Goal: Task Accomplishment & Management: Complete application form

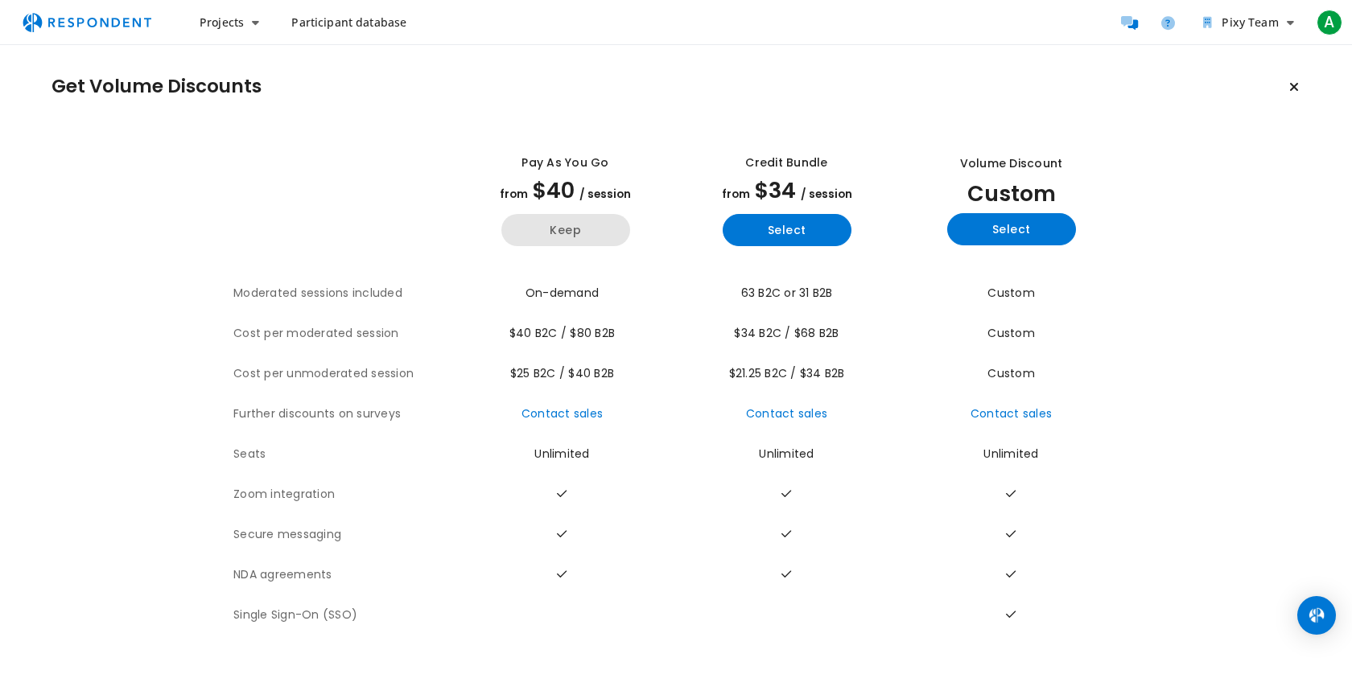
click at [580, 218] on button "Keep" at bounding box center [565, 230] width 129 height 32
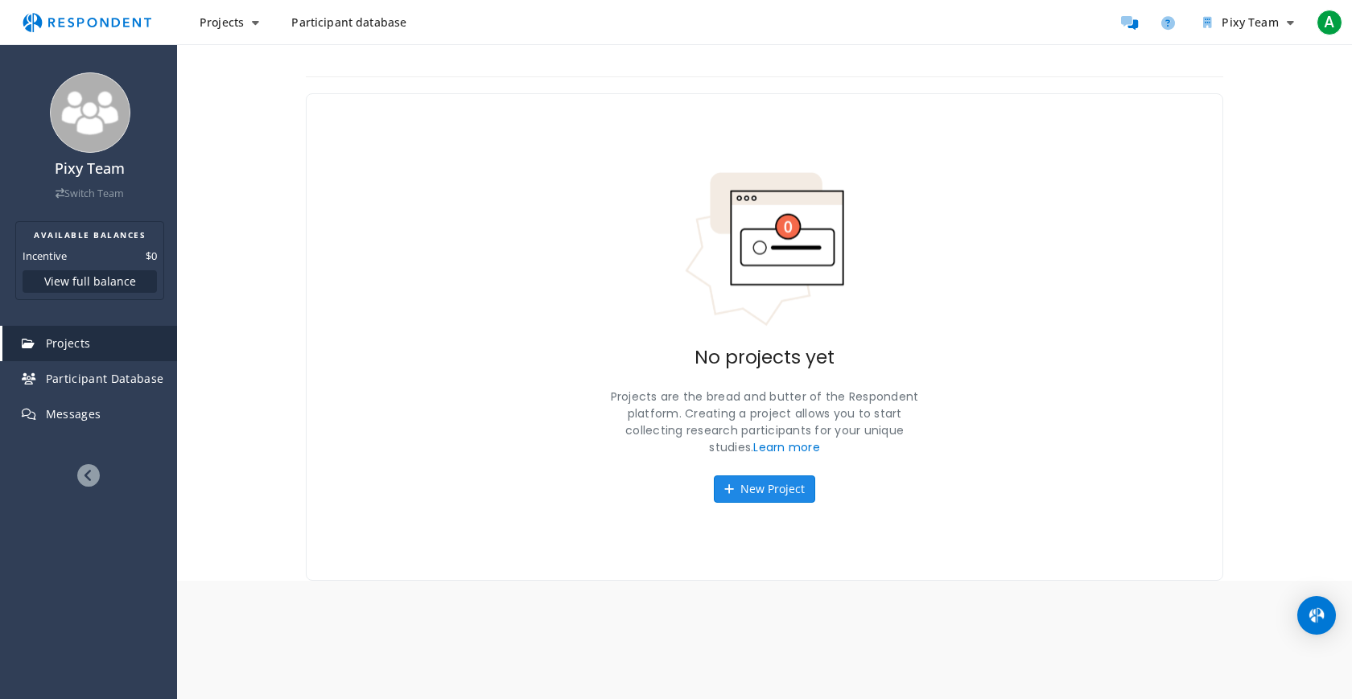
click at [769, 494] on button "New Project" at bounding box center [764, 488] width 101 height 27
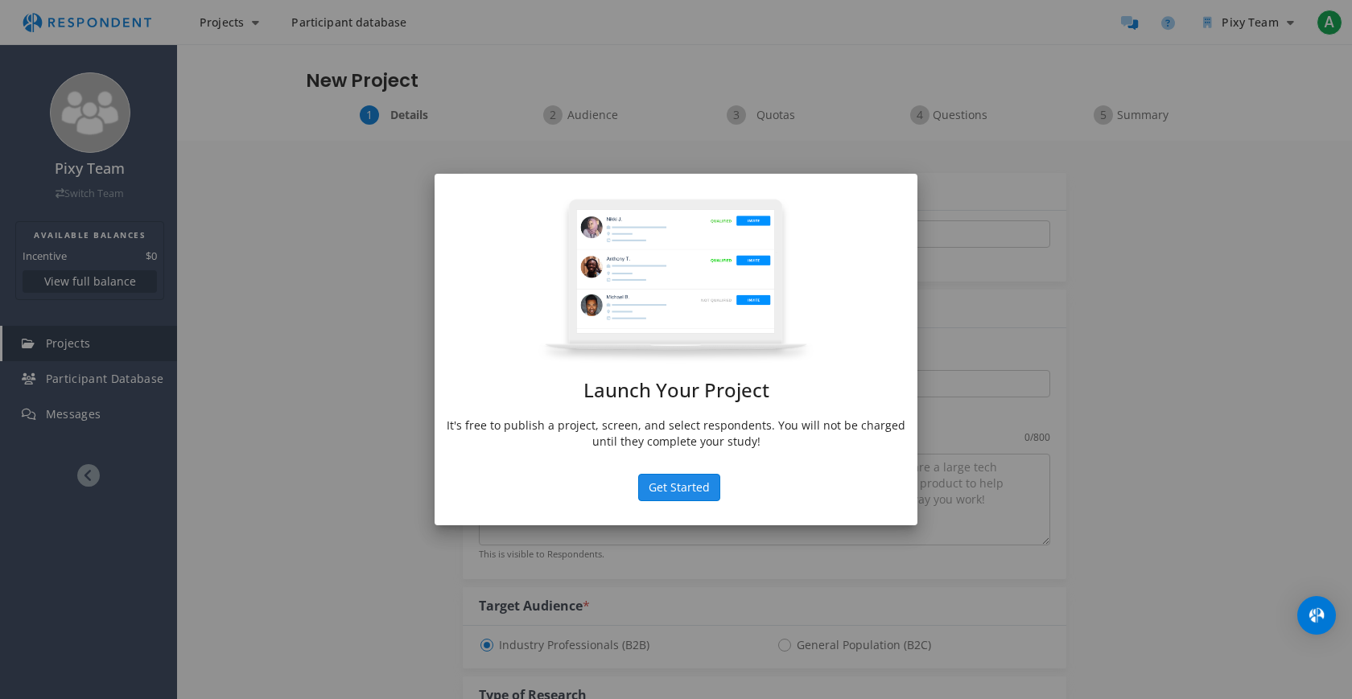
click at [681, 483] on button "Get Started" at bounding box center [679, 487] width 82 height 27
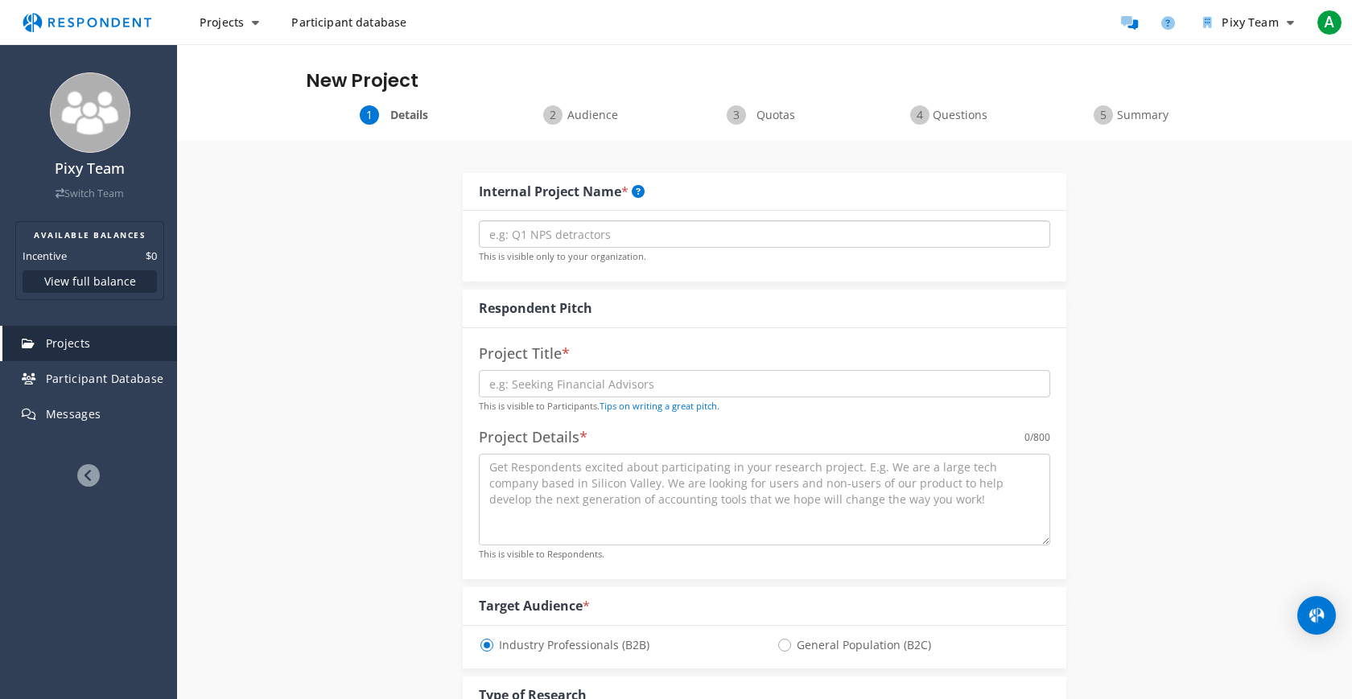
click at [571, 230] on input "text" at bounding box center [764, 233] width 571 height 27
type input "Pixy"
click at [563, 386] on input "text" at bounding box center [764, 383] width 571 height 27
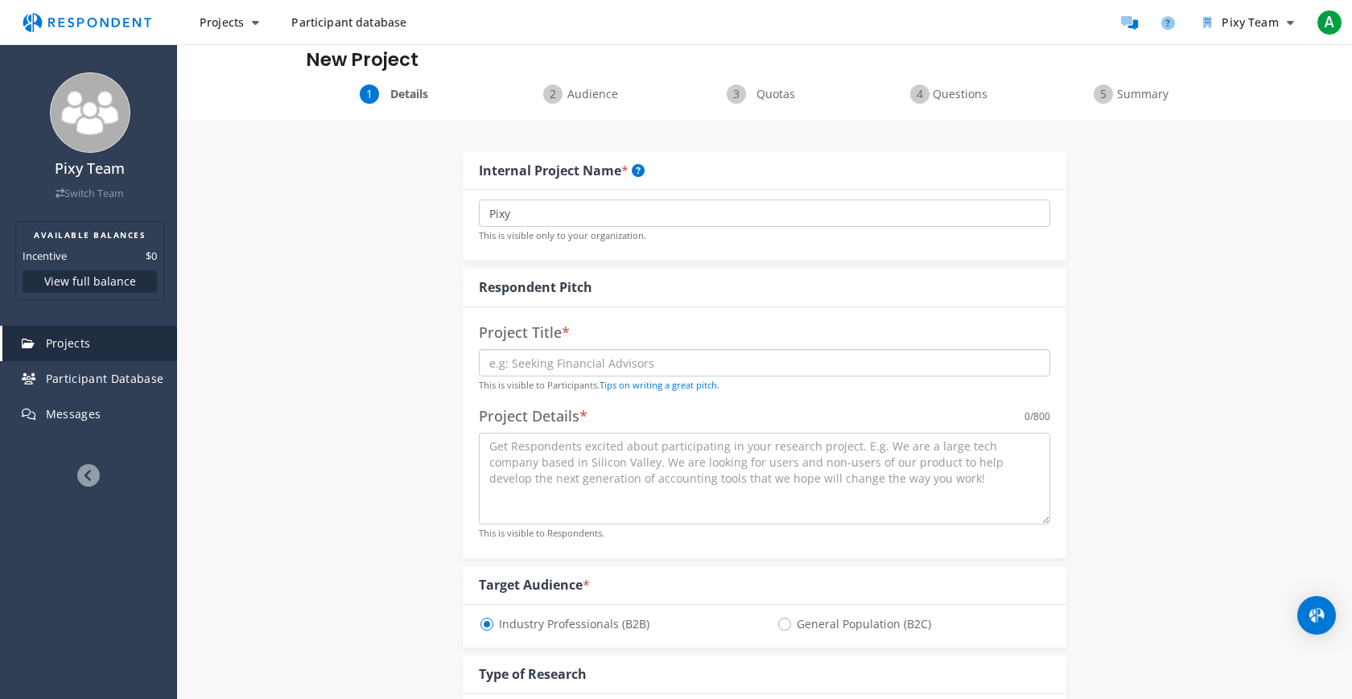
scroll to position [27, 0]
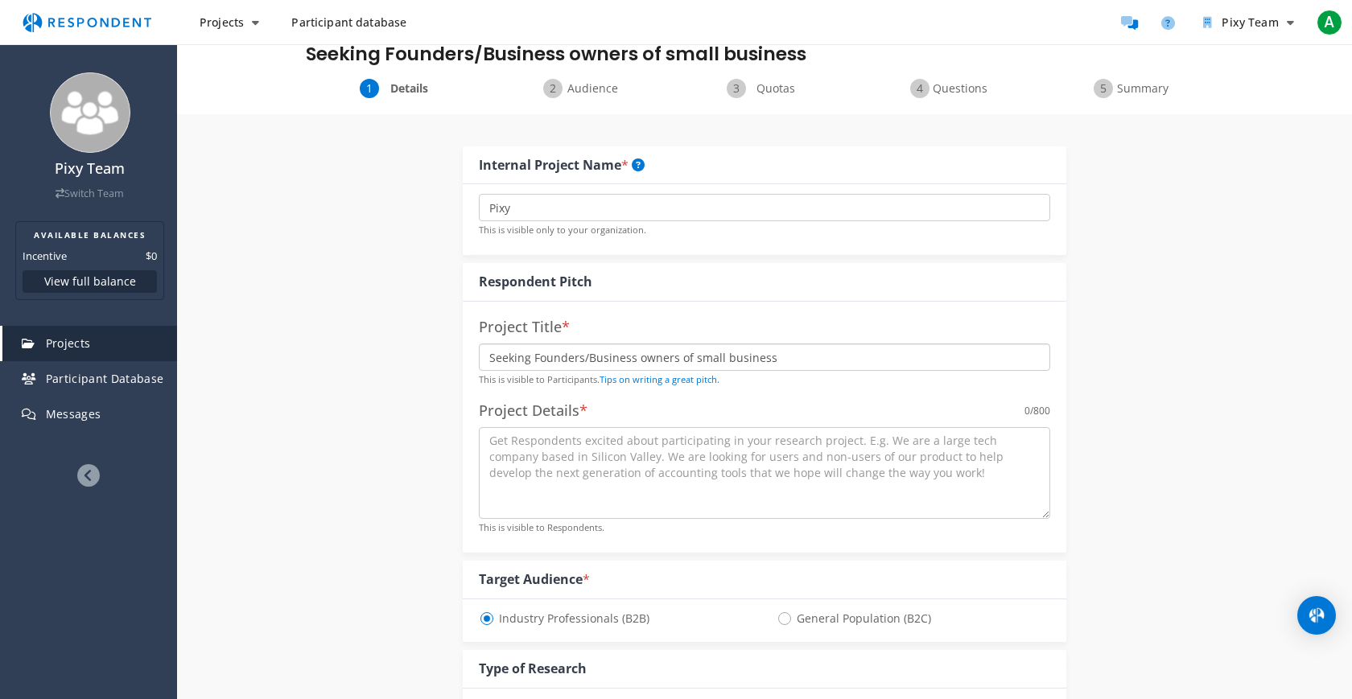
type input "Seeking Founders/Business owners of small business"
click at [591, 471] on textarea at bounding box center [764, 473] width 571 height 92
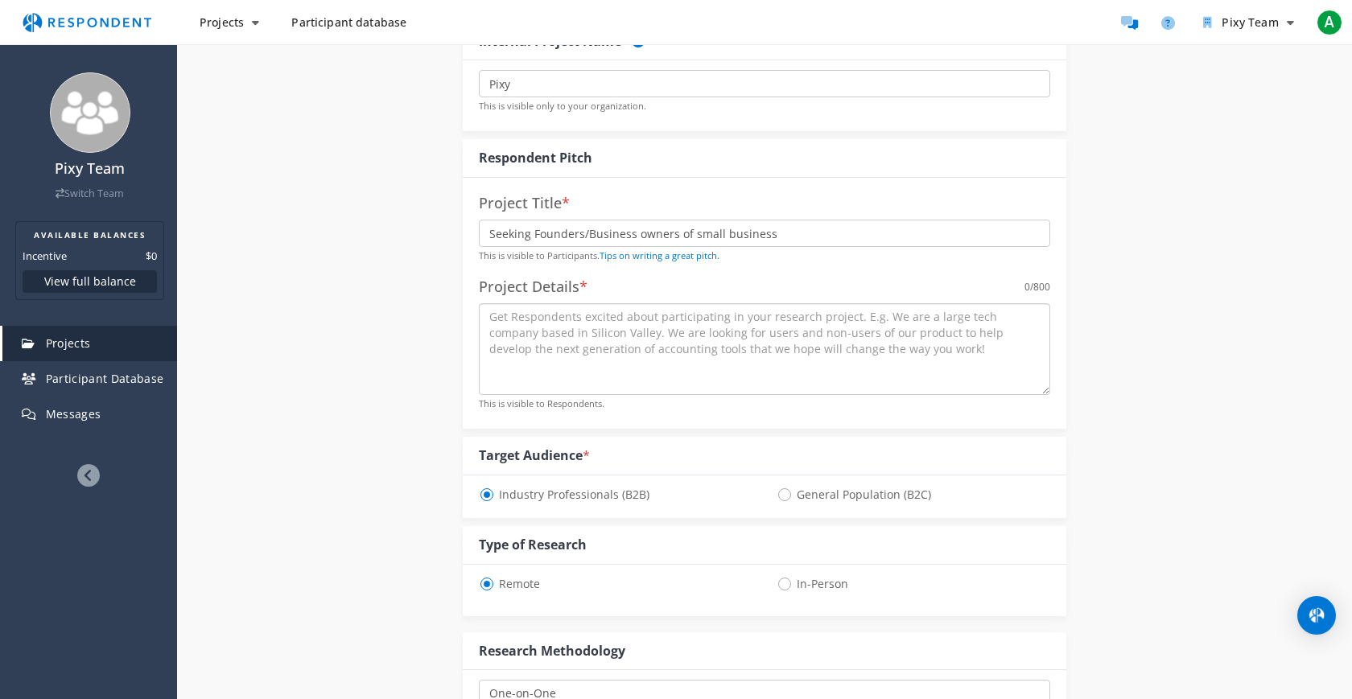
scroll to position [187, 0]
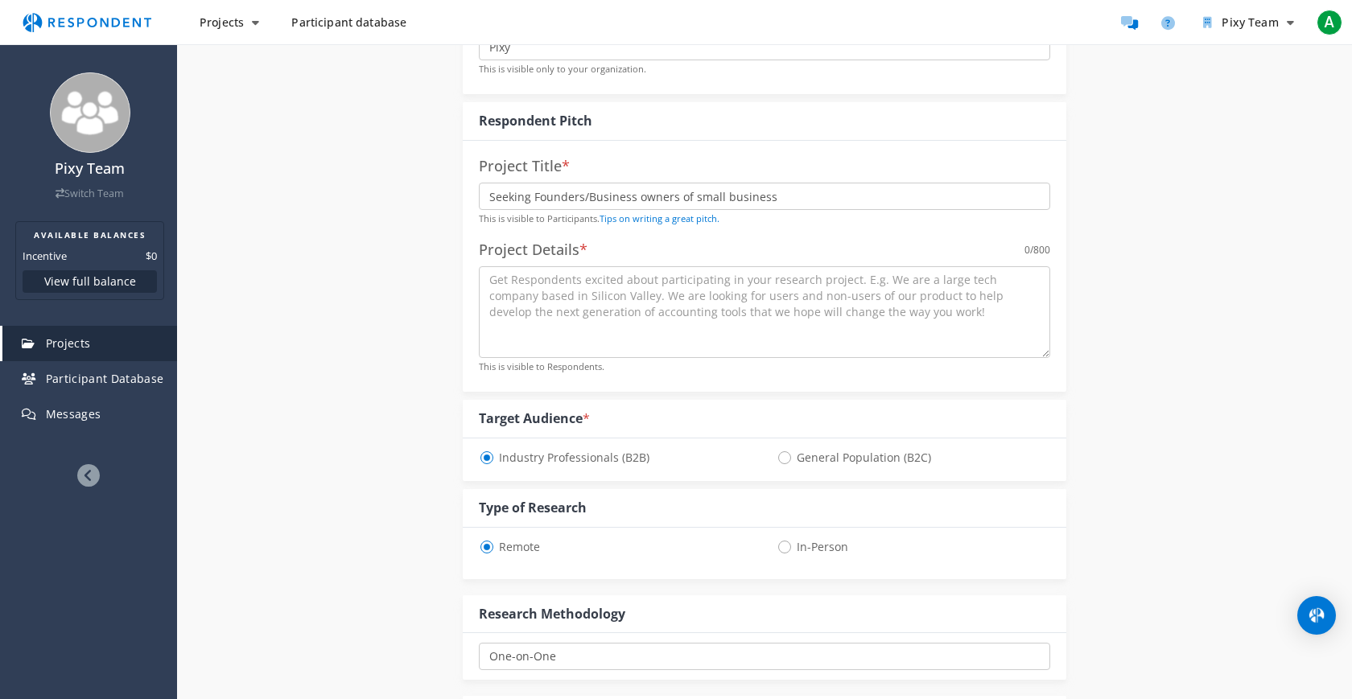
click at [784, 459] on span "General Population (B2C)" at bounding box center [853, 457] width 154 height 19
click at [784, 459] on input "General Population (B2C)" at bounding box center [781, 456] width 10 height 10
radio input "true"
select select "number:125"
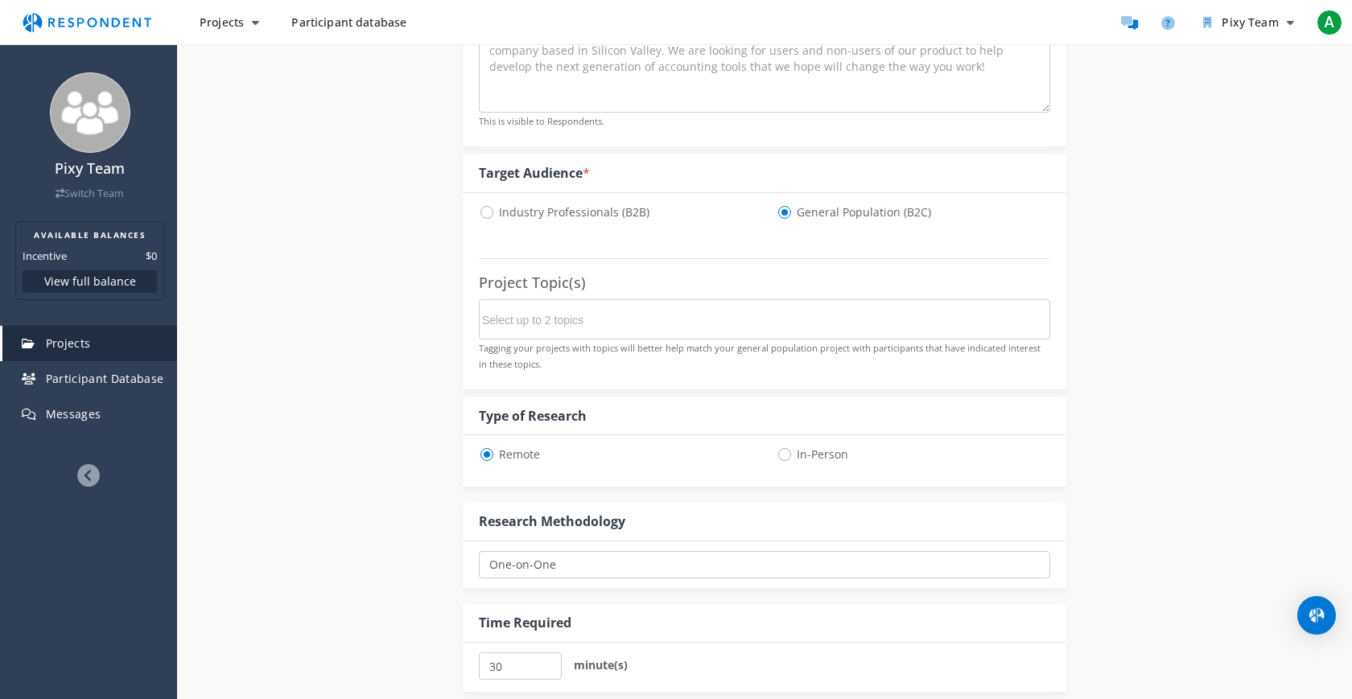
scroll to position [437, 0]
click at [636, 321] on input "Select up to 2 topics" at bounding box center [602, 316] width 241 height 27
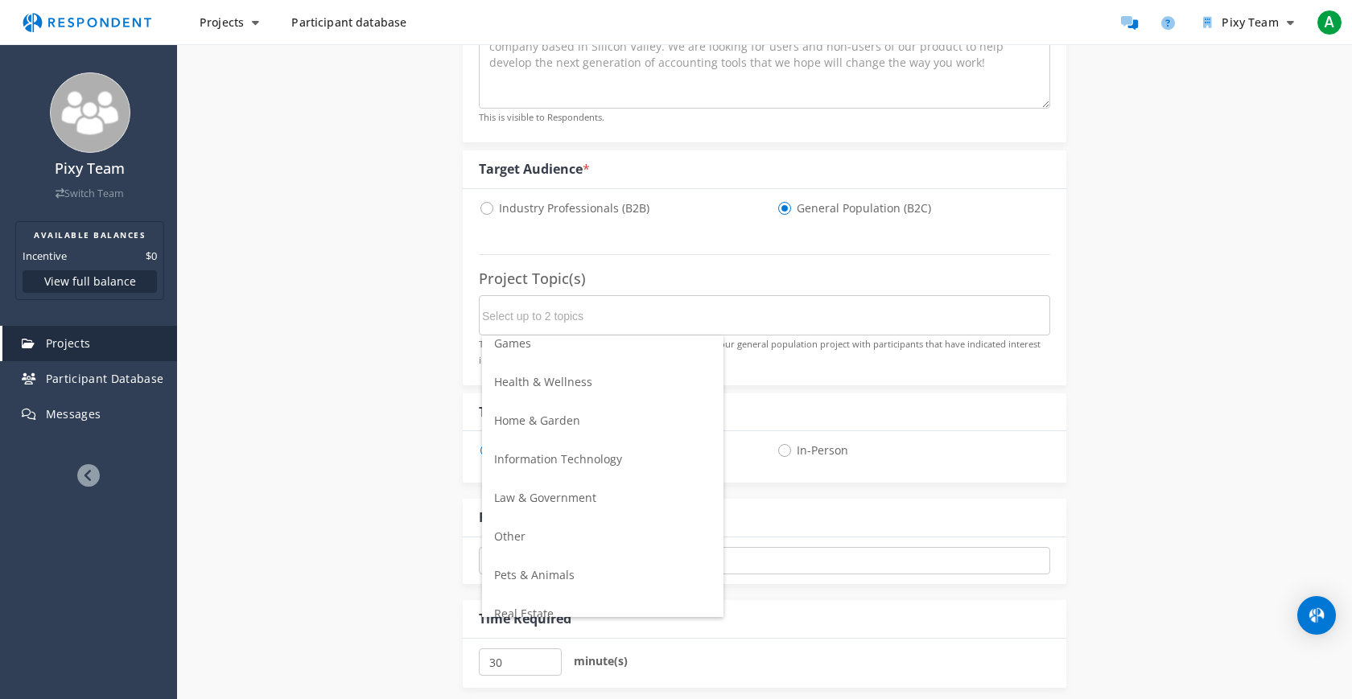
scroll to position [366, 0]
click at [593, 450] on span "Information Technology" at bounding box center [558, 451] width 128 height 15
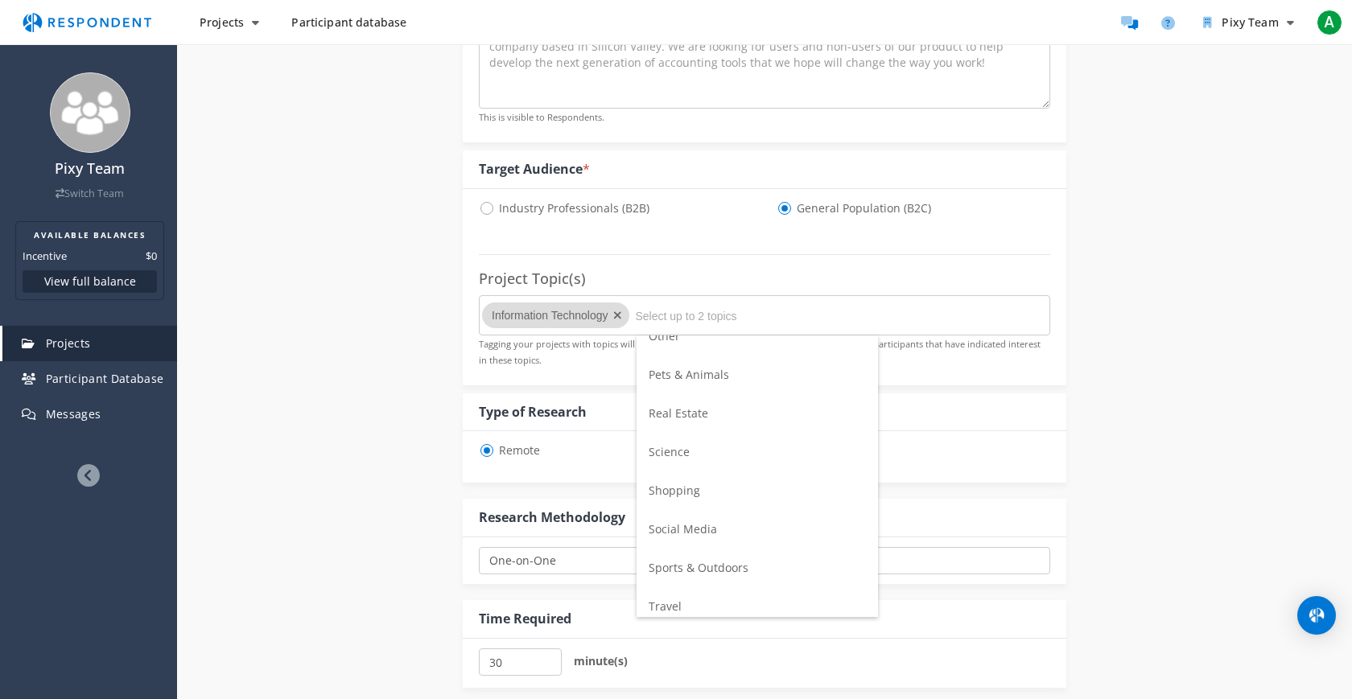
scroll to position [568, 0]
click at [721, 517] on li "Social Media" at bounding box center [756, 520] width 241 height 39
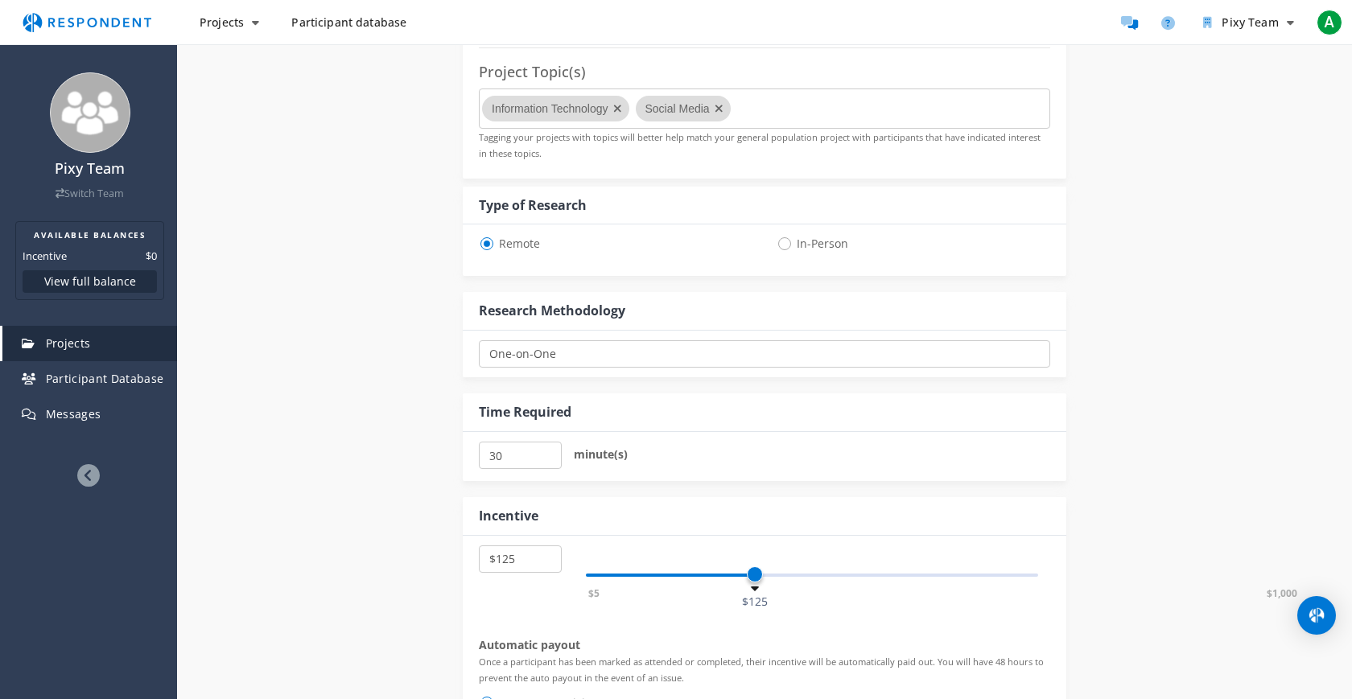
scroll to position [657, 0]
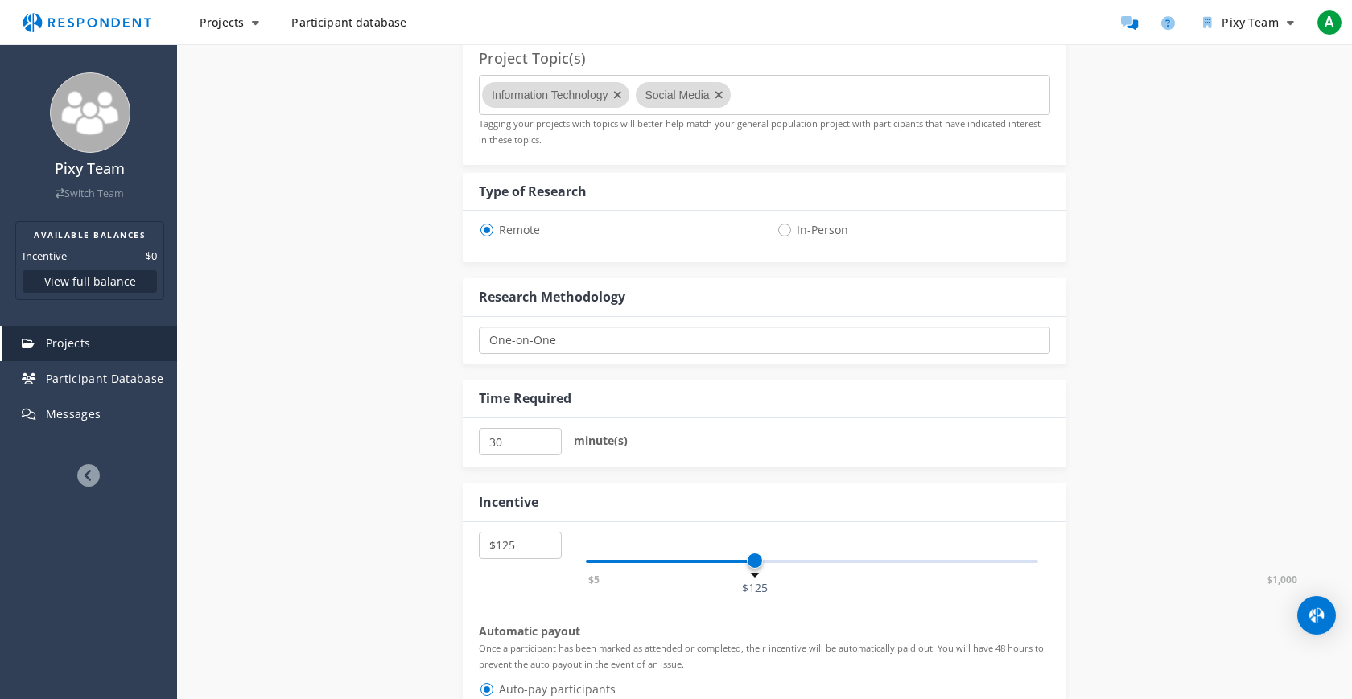
click at [672, 338] on select "One-on-One Focus Group Unmoderated Study Survey Diary Study" at bounding box center [764, 340] width 571 height 27
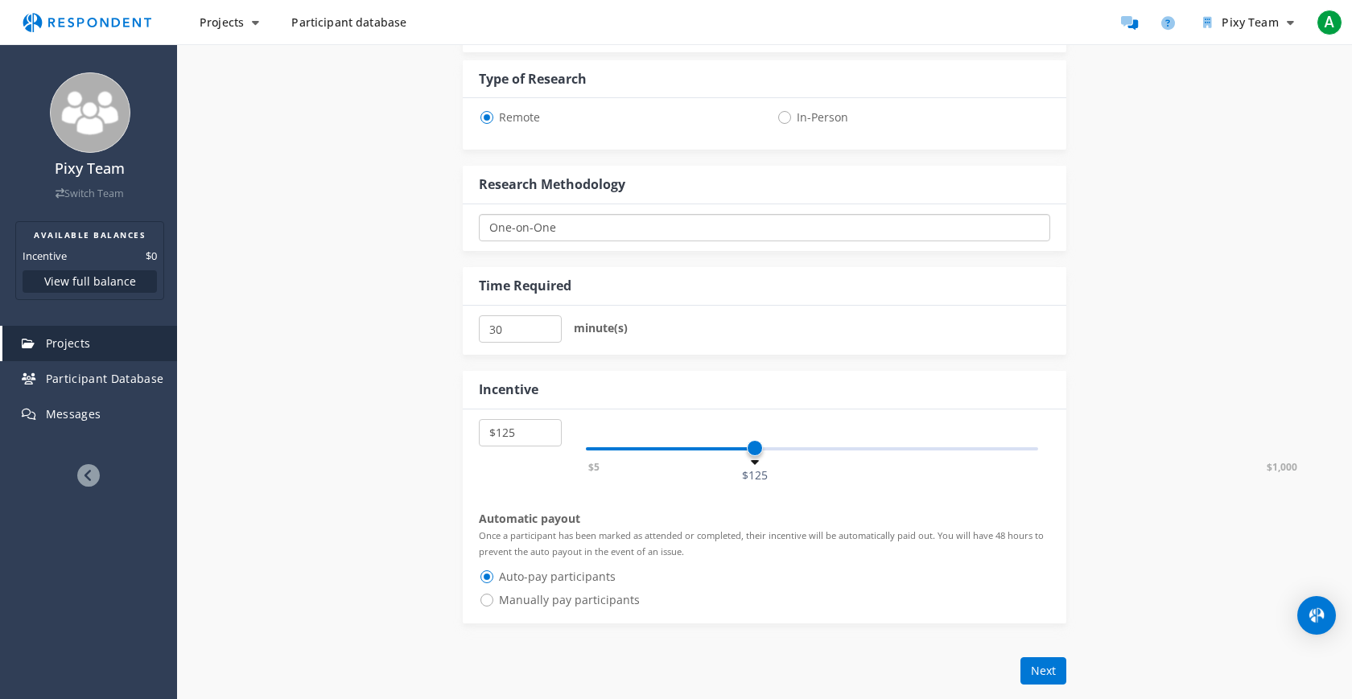
scroll to position [778, 0]
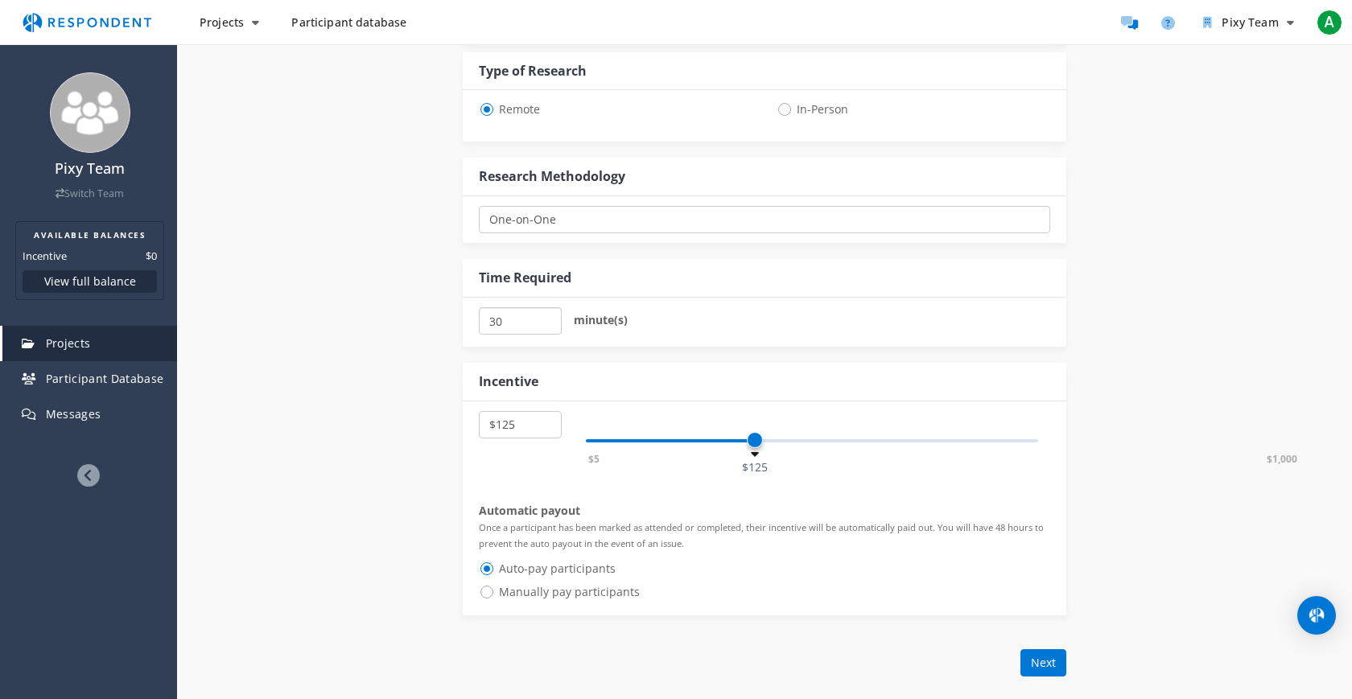
click at [490, 318] on input "30" at bounding box center [520, 320] width 83 height 27
click at [492, 318] on input "30" at bounding box center [520, 320] width 83 height 27
click at [496, 320] on input "30" at bounding box center [520, 320] width 83 height 27
click at [1037, 421] on div "$5 $1,000 $125" at bounding box center [812, 432] width 476 height 43
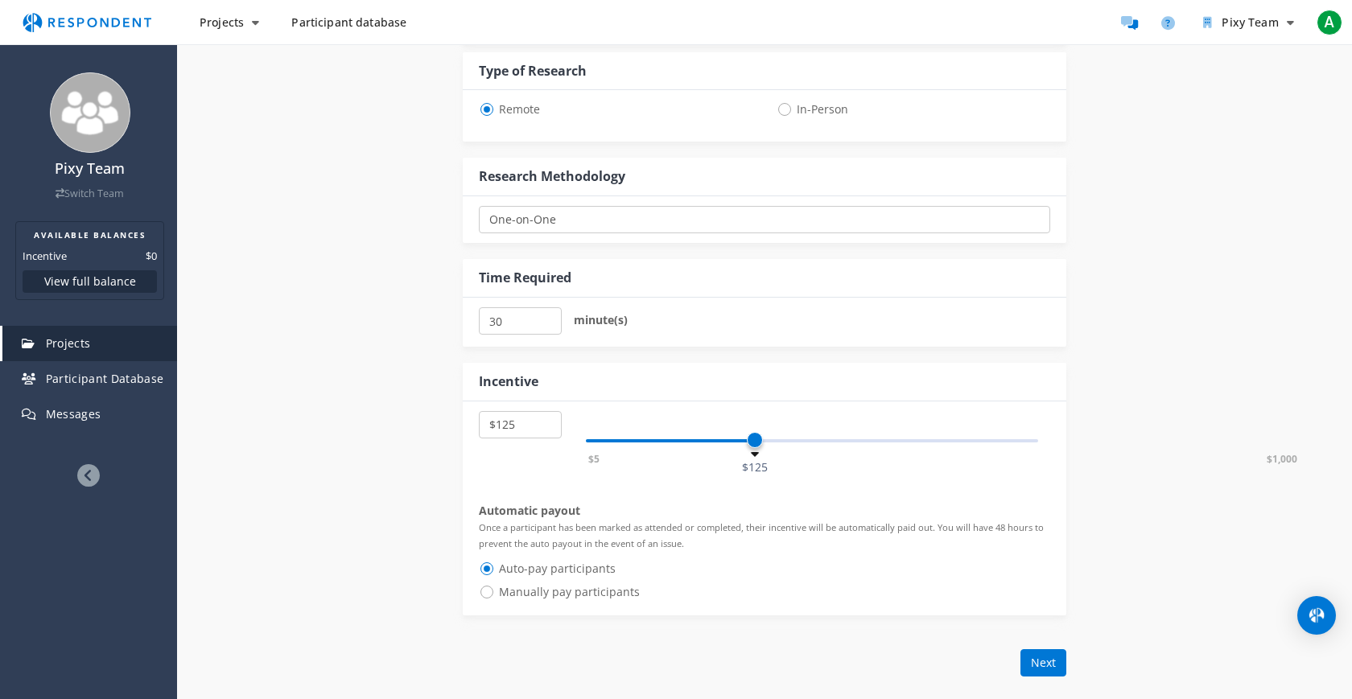
click at [488, 591] on span "Manually pay participants" at bounding box center [559, 591] width 161 height 19
click at [488, 591] on input "Manually pay participants" at bounding box center [484, 591] width 10 height 10
radio input "true"
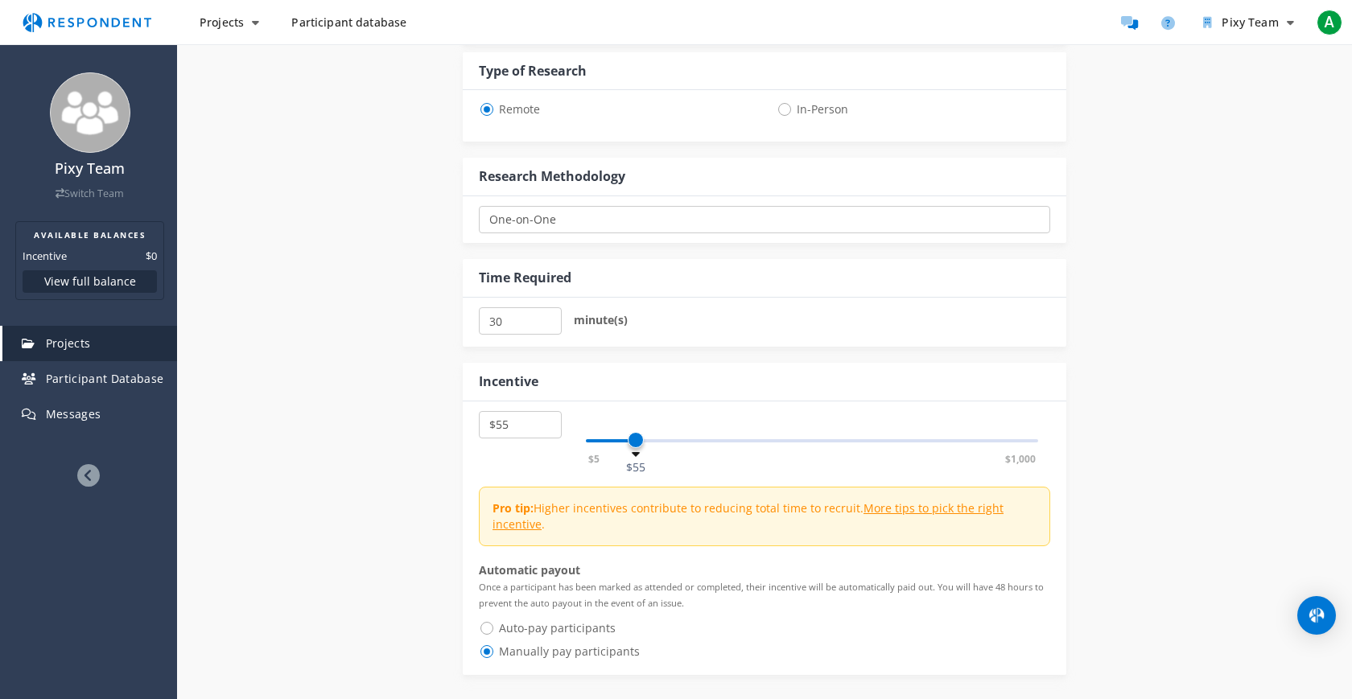
select select "number:50"
drag, startPoint x: 752, startPoint y: 437, endPoint x: 630, endPoint y: 428, distance: 122.6
click at [630, 439] on div "$5 $1,000 $50" at bounding box center [812, 440] width 452 height 3
click at [705, 412] on div "$5 $1,000 $50" at bounding box center [812, 432] width 476 height 43
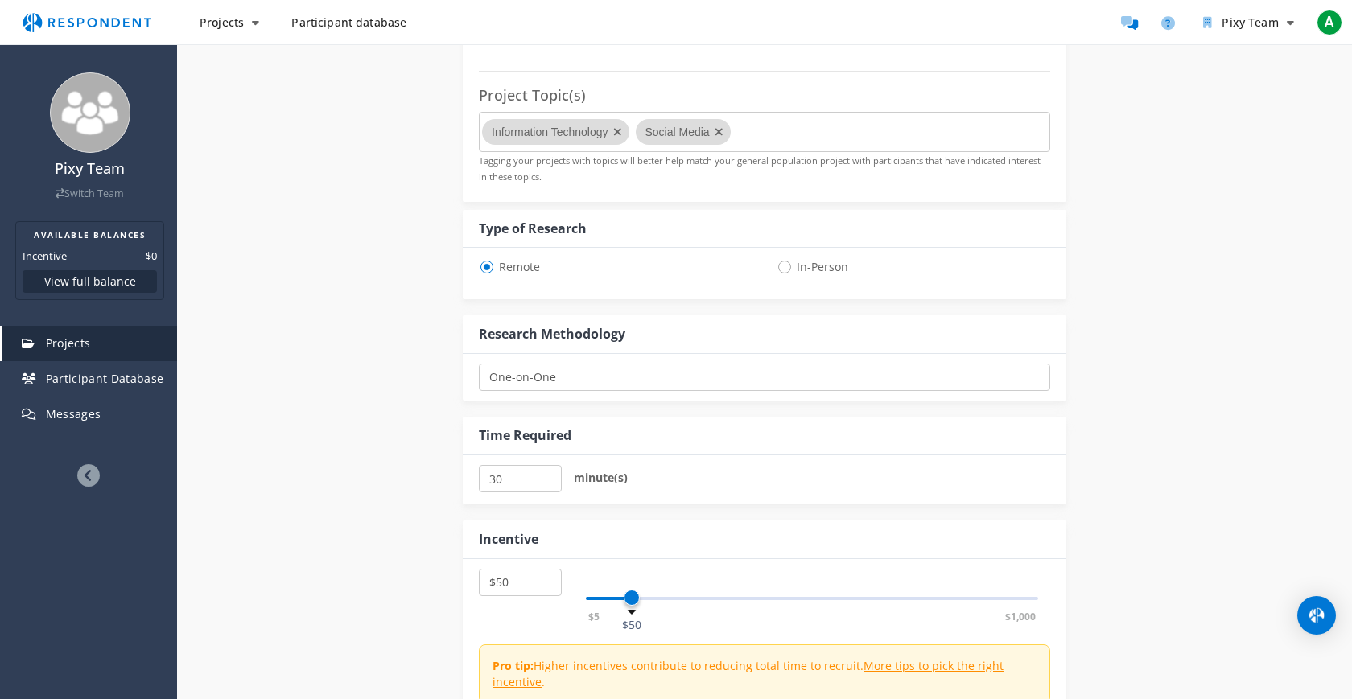
scroll to position [0, 0]
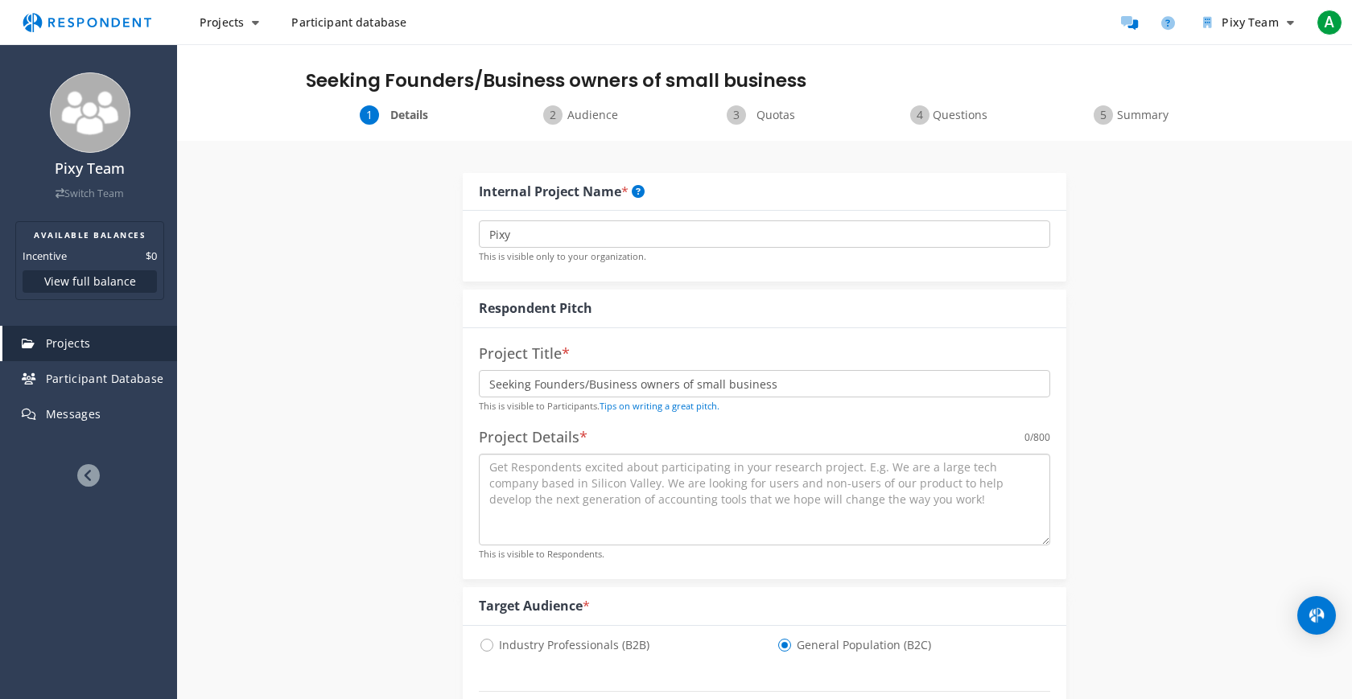
click at [583, 482] on textarea at bounding box center [764, 500] width 571 height 92
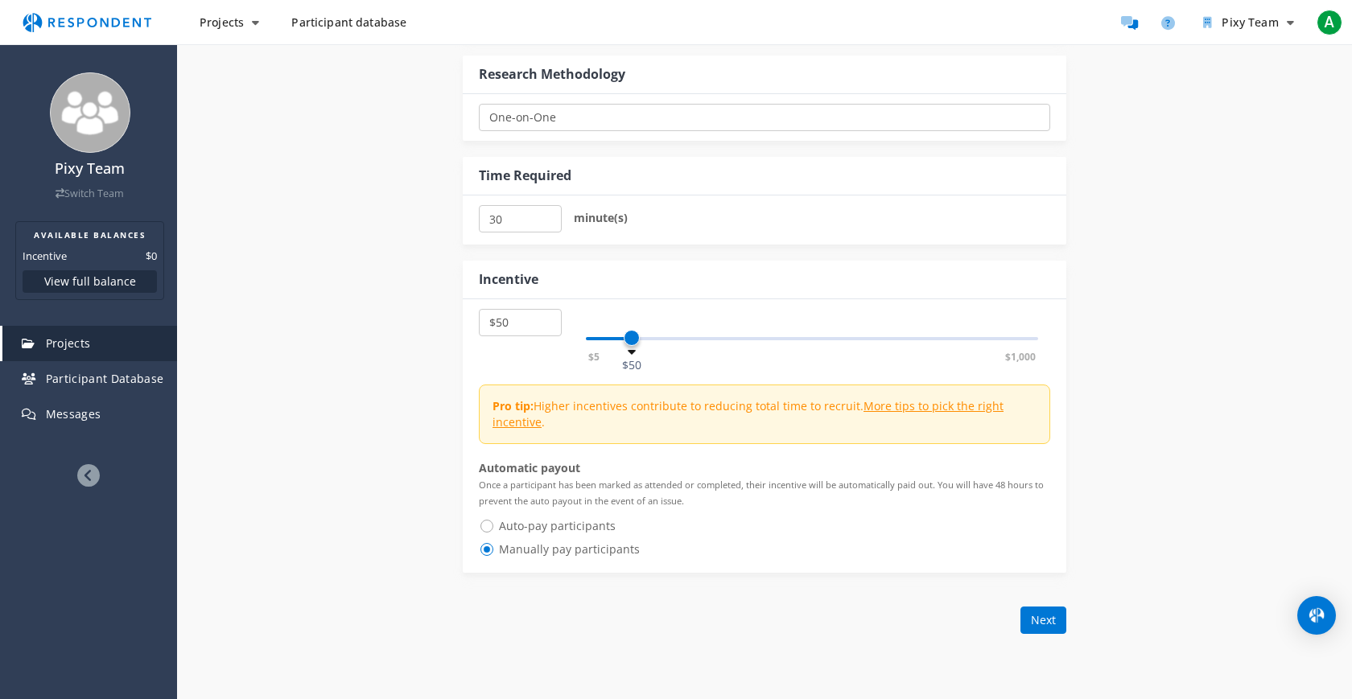
scroll to position [1062, 0]
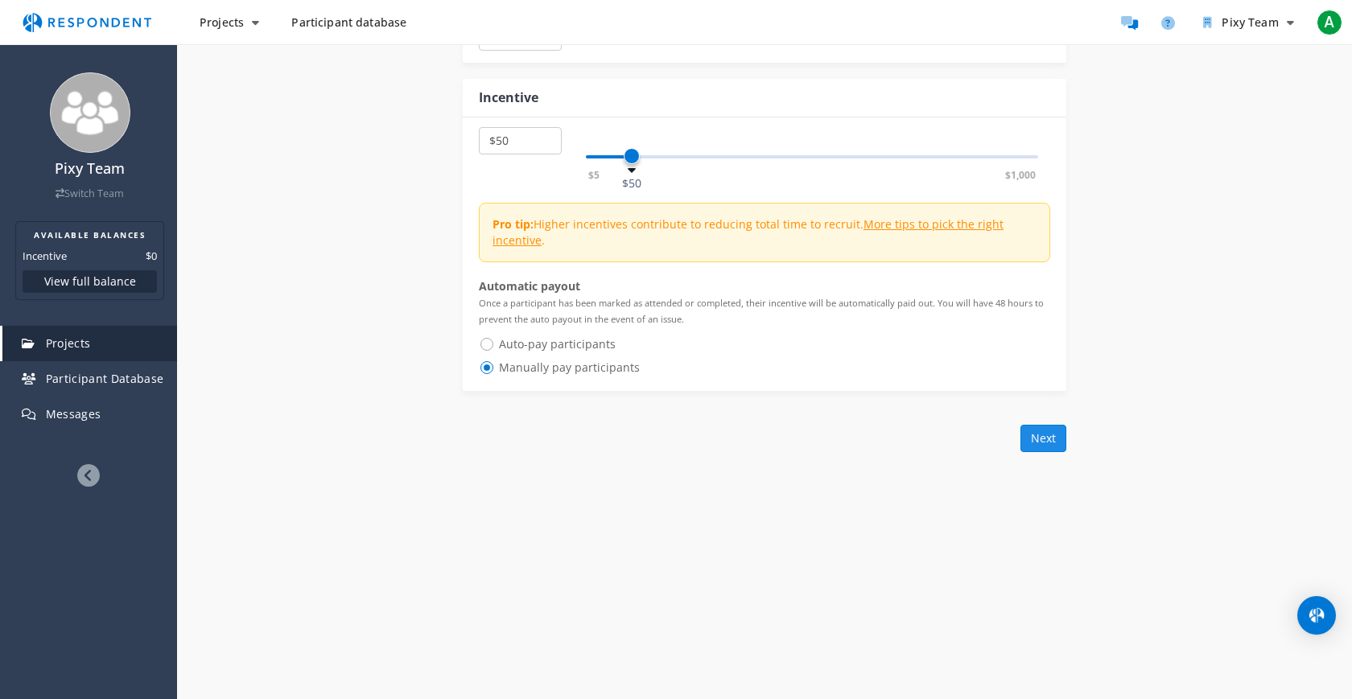
type textarea "We are a small startup aiming to"
click at [1055, 444] on button "Next" at bounding box center [1043, 438] width 46 height 27
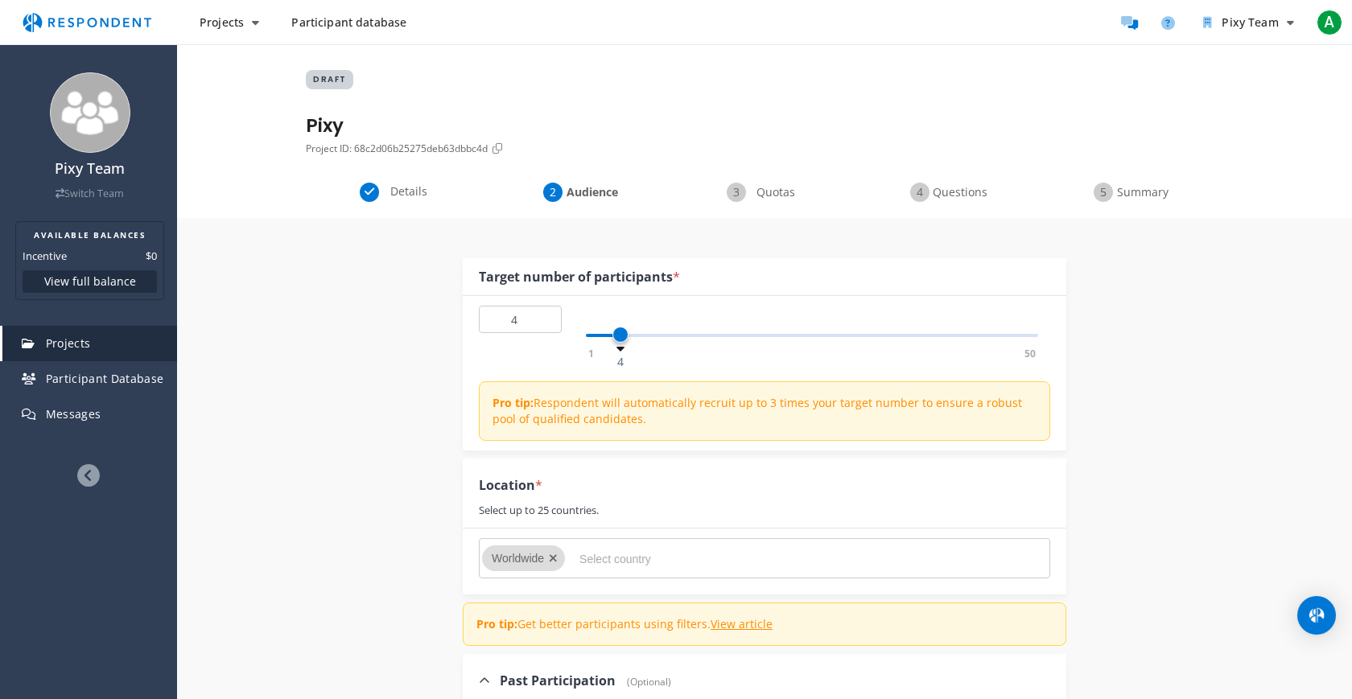
type input "3"
drag, startPoint x: 592, startPoint y: 331, endPoint x: 614, endPoint y: 333, distance: 21.9
click at [614, 333] on span at bounding box center [611, 335] width 16 height 16
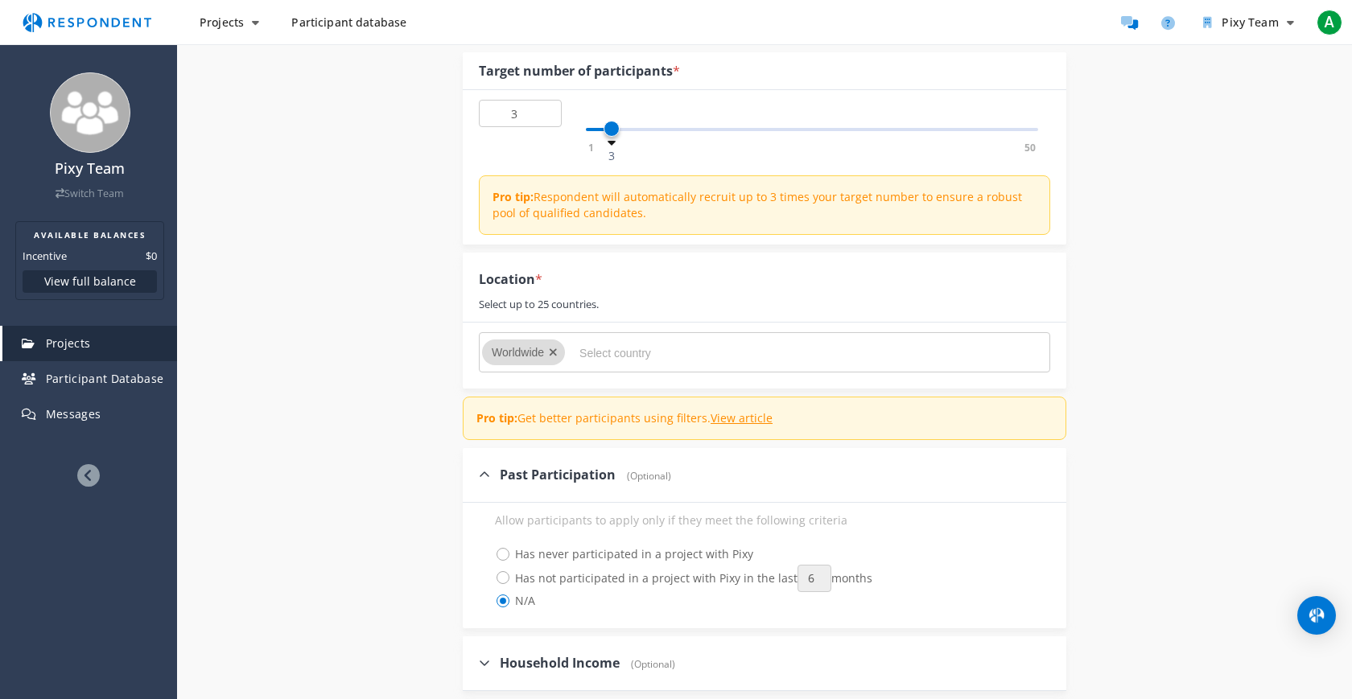
scroll to position [294, 0]
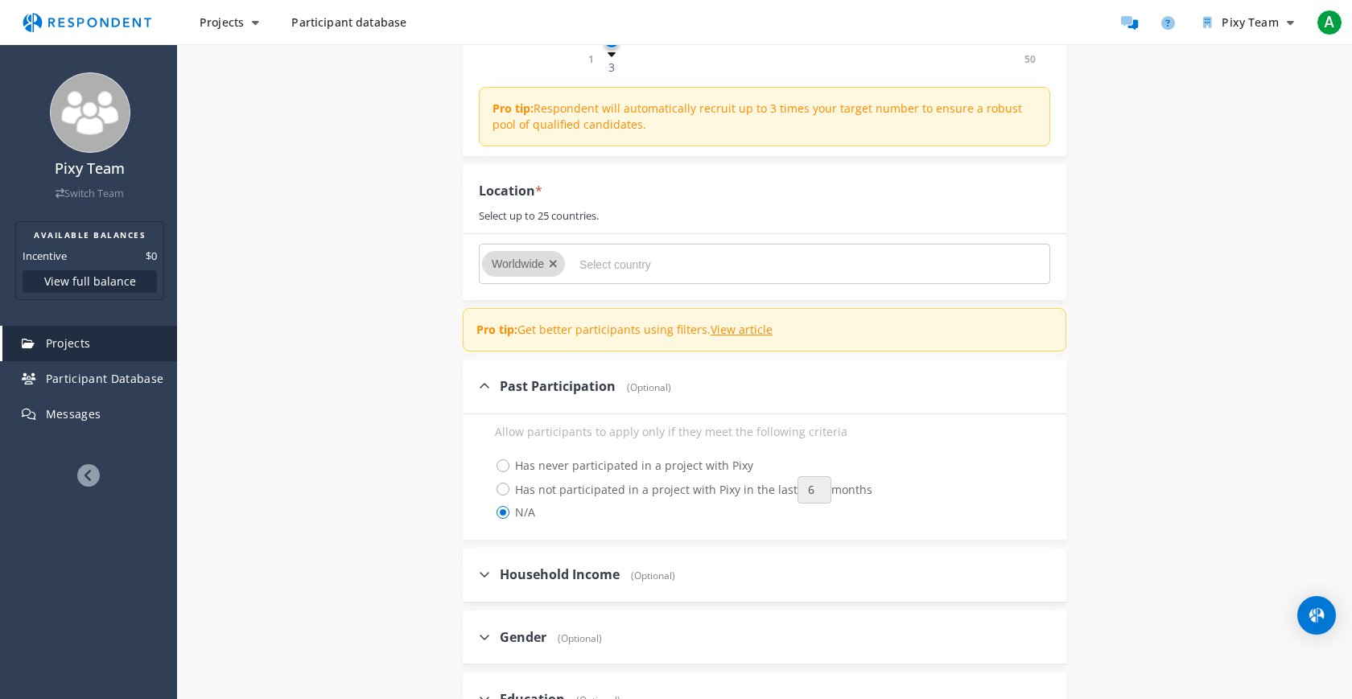
click at [553, 260] on icon "Remove Worldwide" at bounding box center [553, 263] width 9 height 11
click at [587, 266] on input "Select country" at bounding box center [699, 264] width 241 height 27
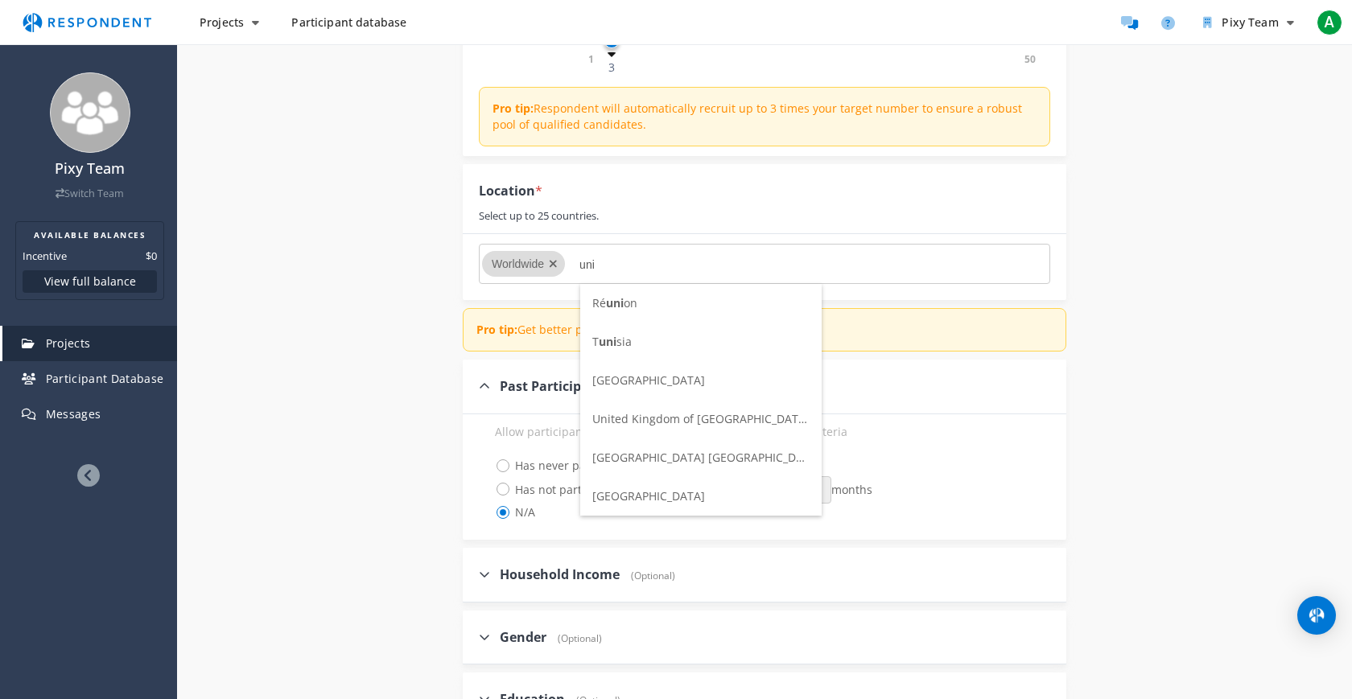
type input "uni"
click at [656, 491] on span "[GEOGRAPHIC_DATA]" at bounding box center [648, 495] width 113 height 15
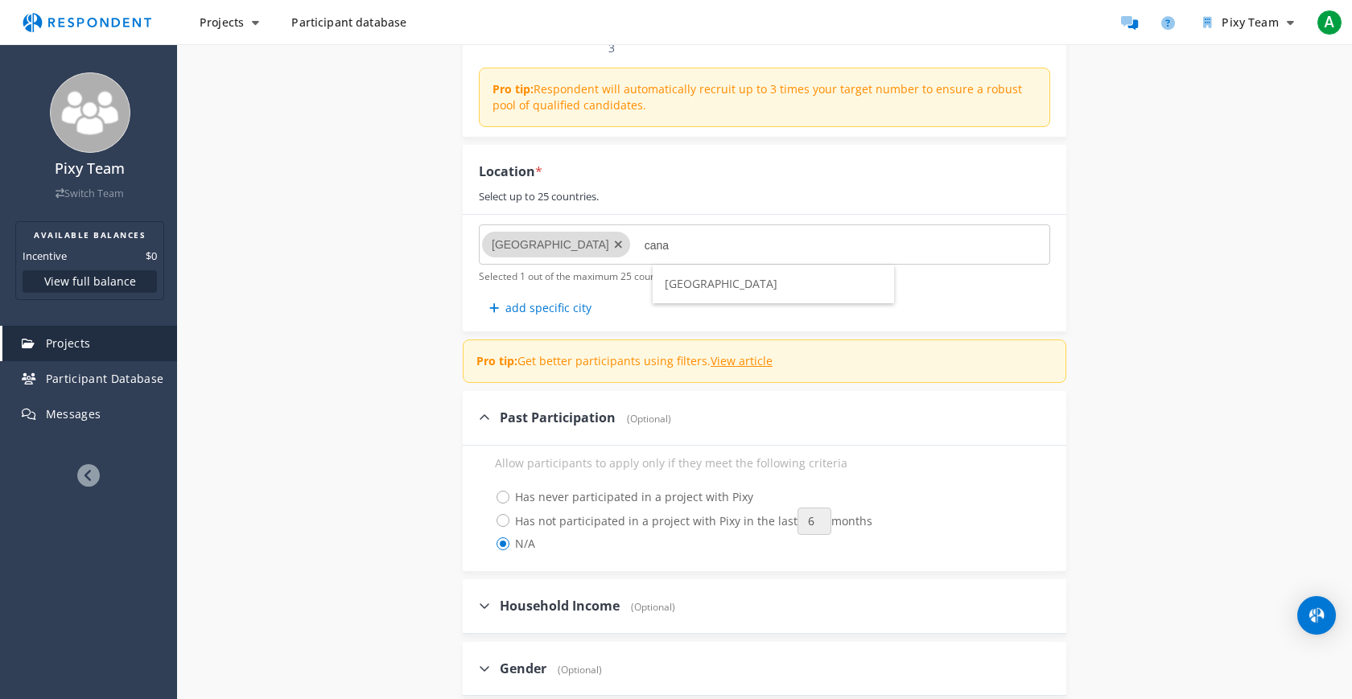
type input "cana"
click at [694, 282] on span "[GEOGRAPHIC_DATA]" at bounding box center [721, 283] width 113 height 15
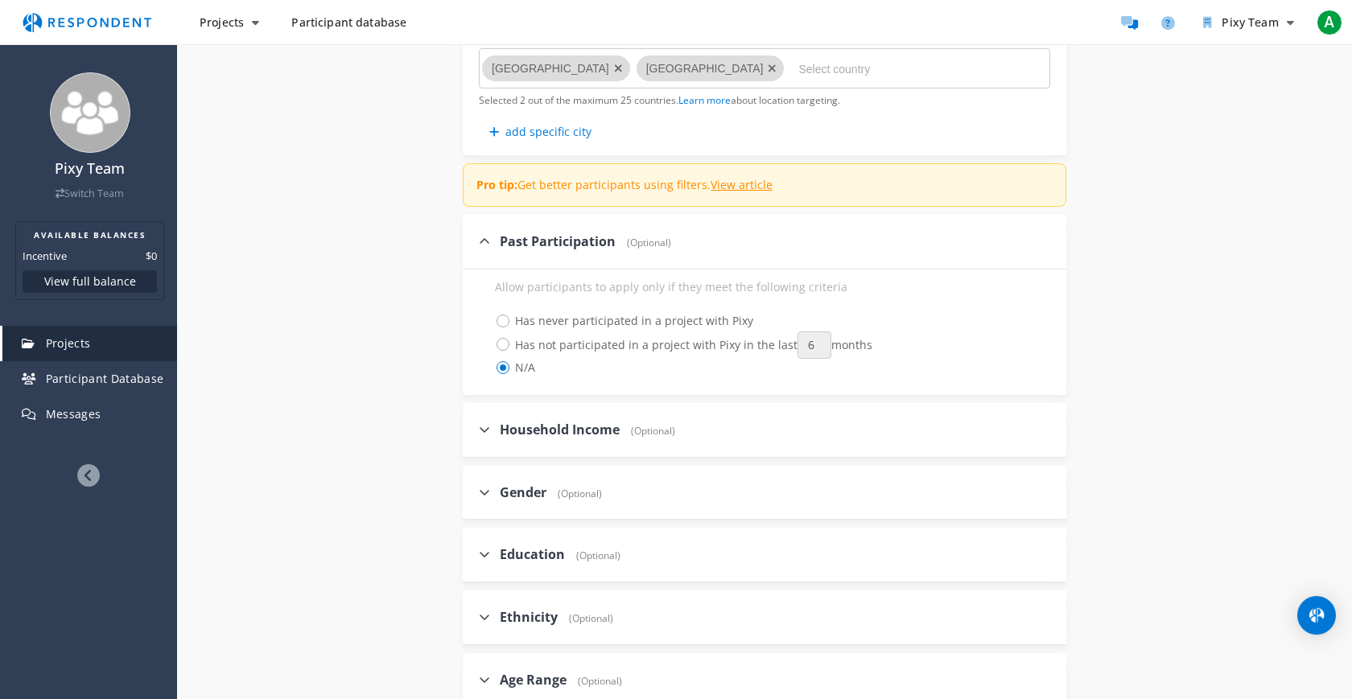
scroll to position [494, 0]
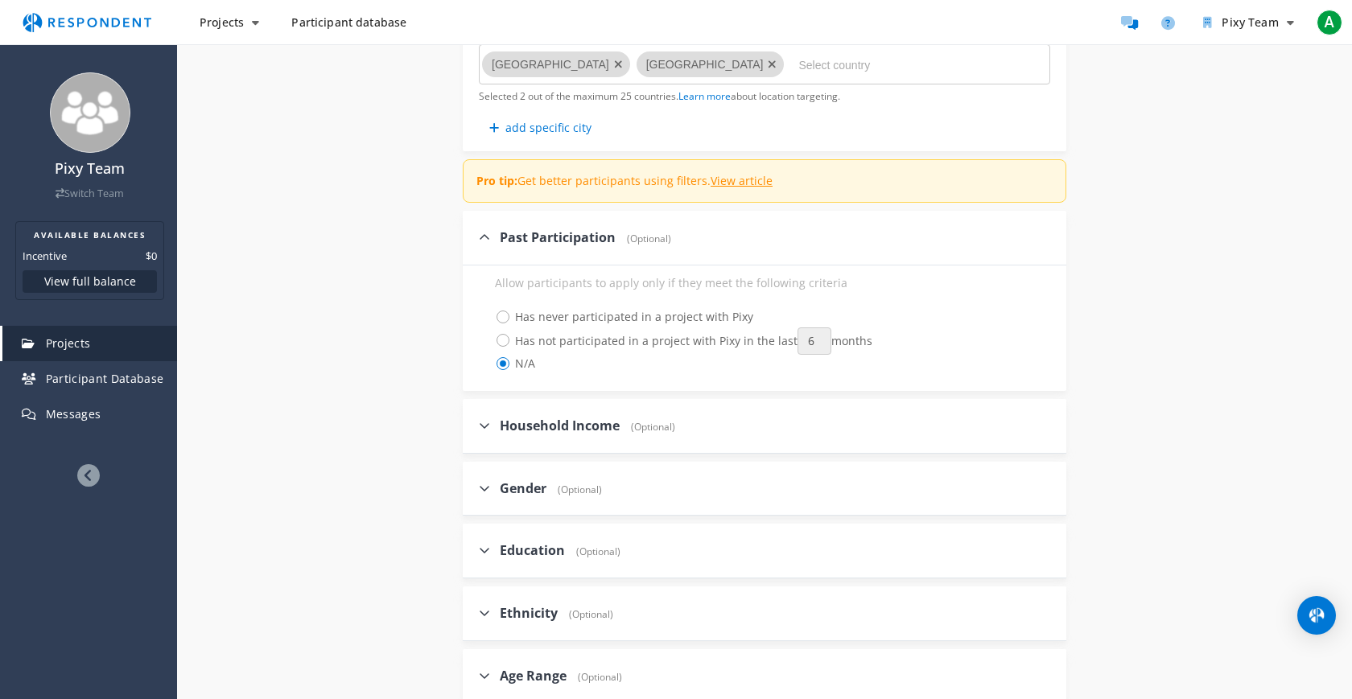
click at [502, 313] on span "Has never participated in a project with Pixy" at bounding box center [624, 316] width 258 height 19
click at [489, 313] on input "Has never participated in a project with Pixy" at bounding box center [484, 316] width 10 height 10
radio input "true"
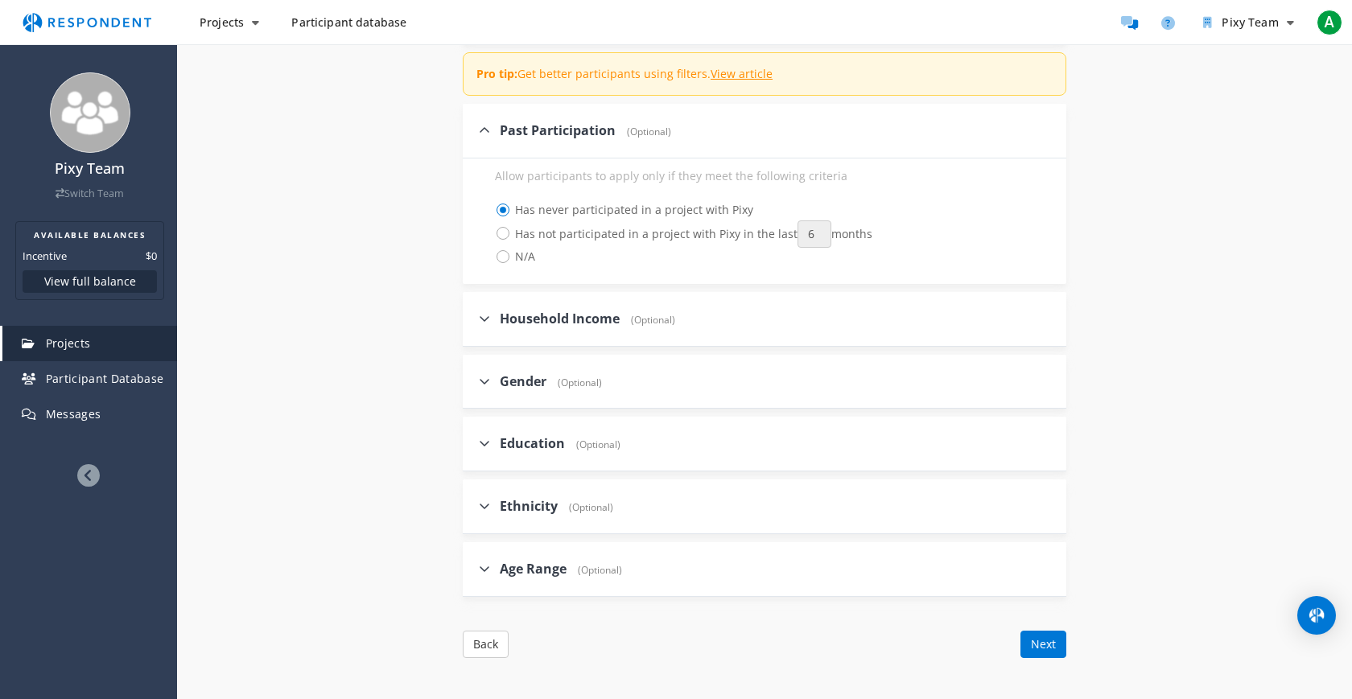
scroll to position [603, 0]
click at [1041, 644] on button "Next" at bounding box center [1043, 642] width 46 height 27
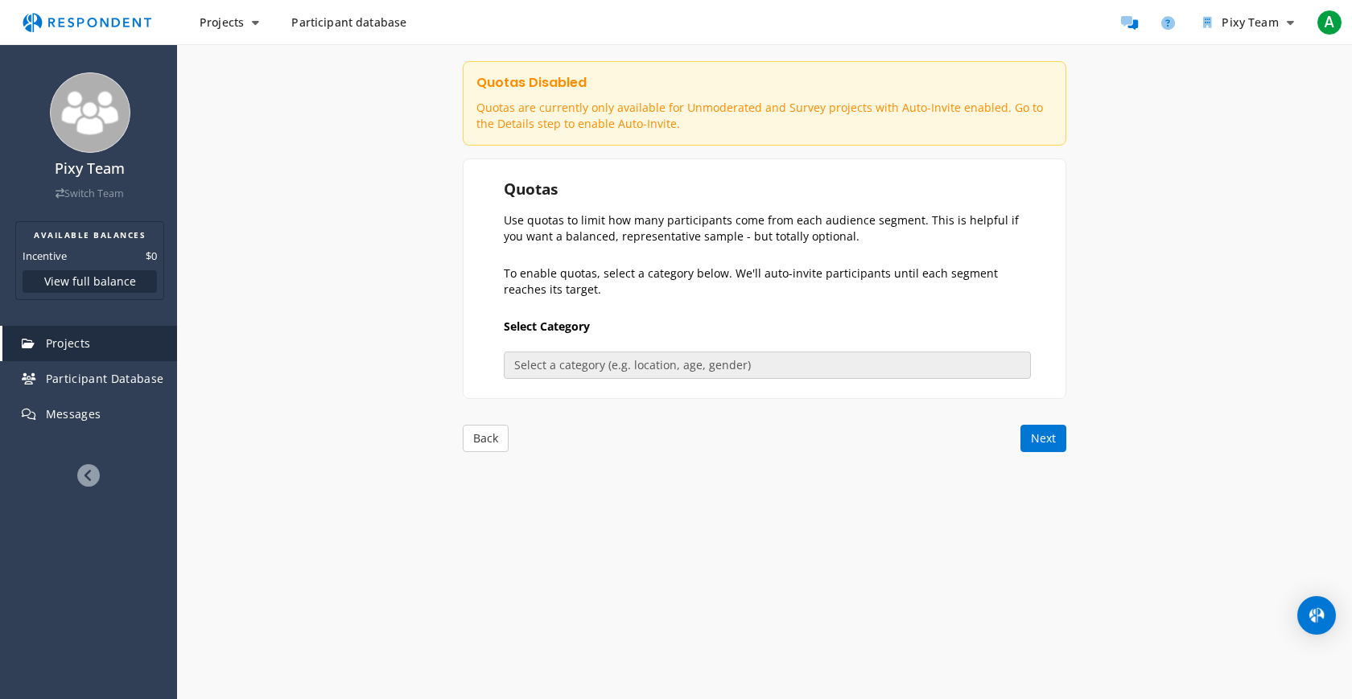
scroll to position [0, 0]
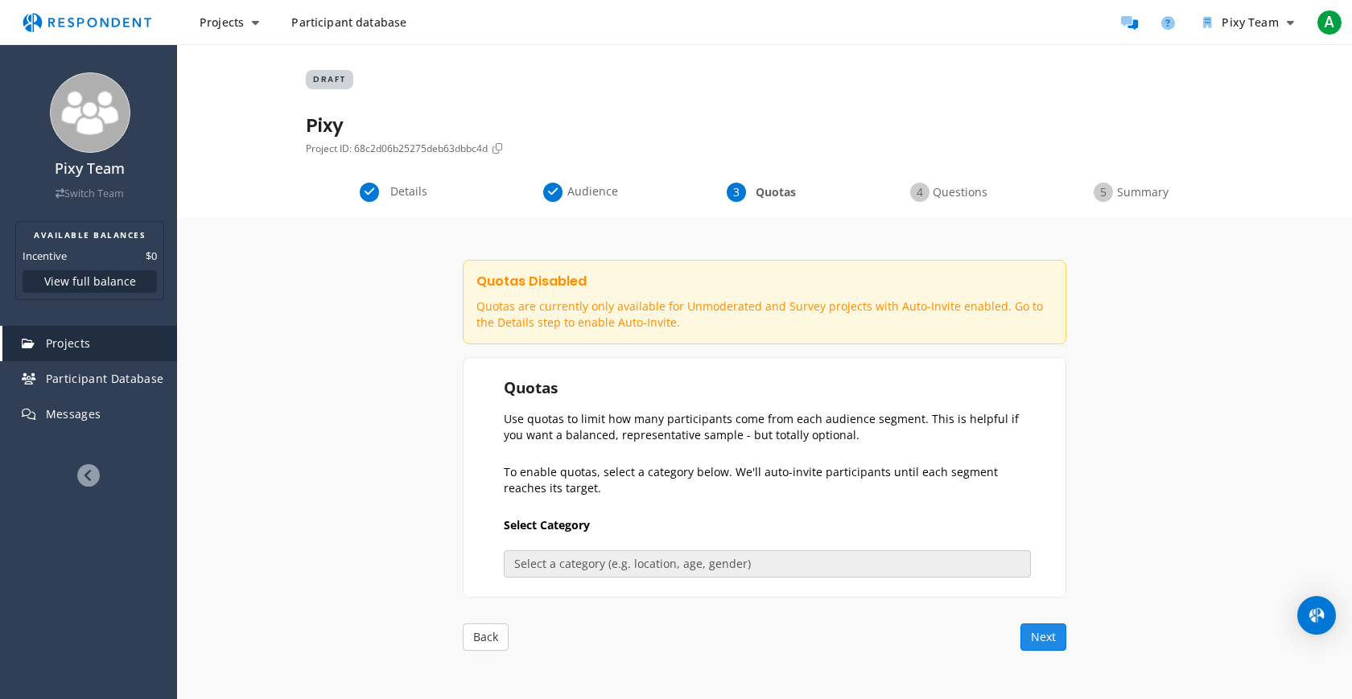
click at [1055, 638] on button "Next" at bounding box center [1043, 637] width 46 height 27
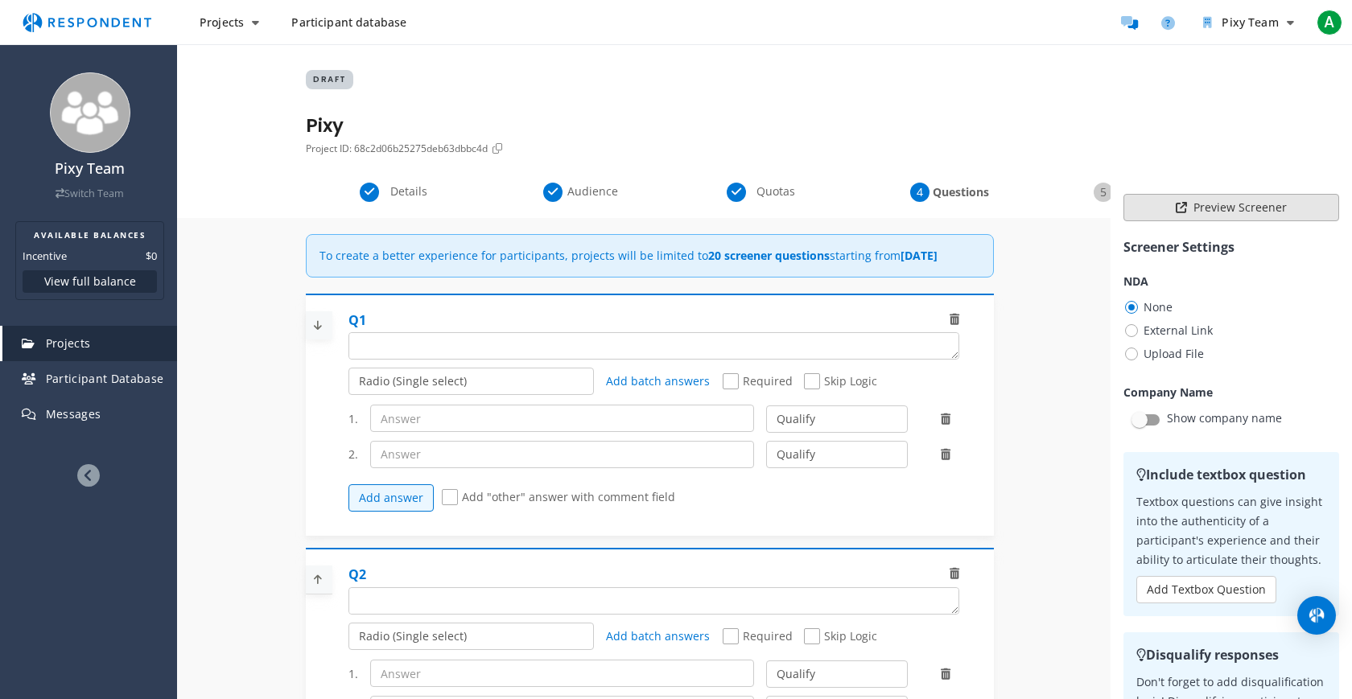
click at [1156, 209] on button "Preview Screener" at bounding box center [1231, 207] width 216 height 27
click at [1044, 486] on div "Internal Project Name * Pixy This is visible only to your organization. Respond…" at bounding box center [764, 661] width 941 height 886
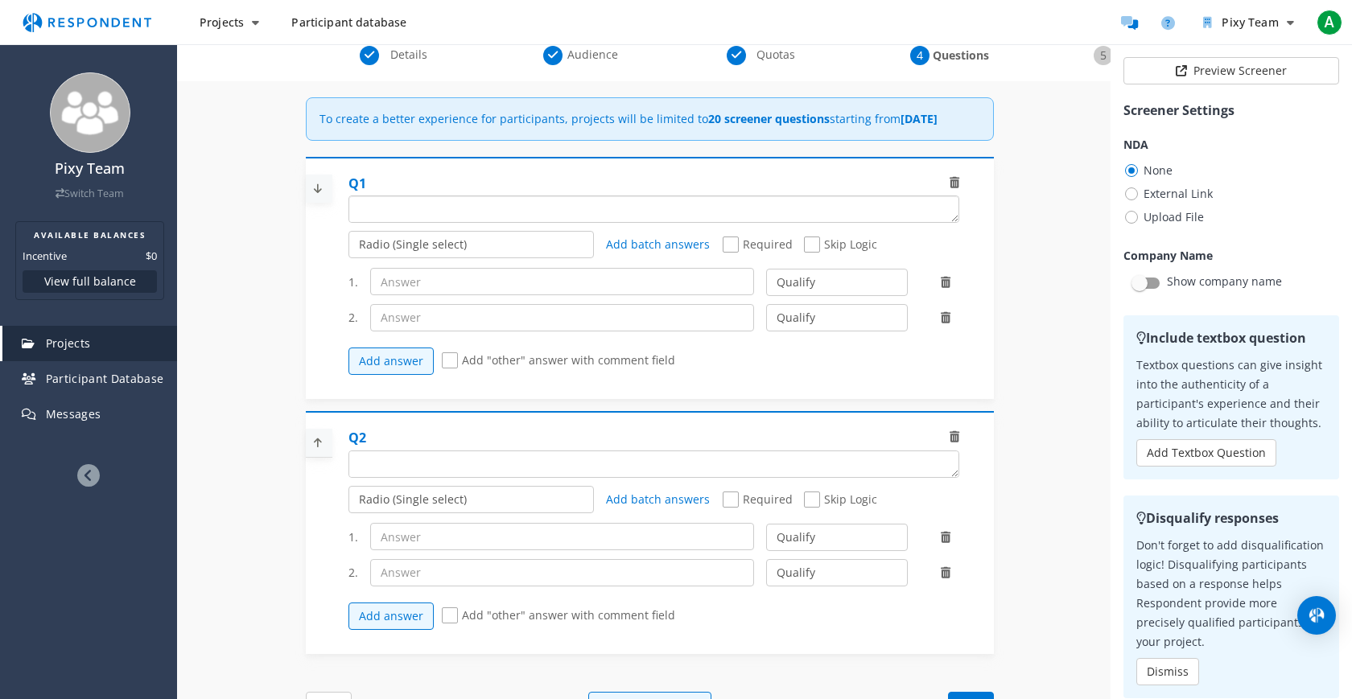
click at [549, 219] on textarea "Which of the following categories best describes your firm's total assets under…" at bounding box center [653, 209] width 609 height 26
type textarea "Are you business owner of a small business?"
click at [484, 258] on select "Radio (Single select) Checkbox (Multi select) Multi-line text box Single-line t…" at bounding box center [471, 244] width 246 height 27
click at [348, 247] on select "Radio (Single select) Checkbox (Multi select) Multi-line text box Single-line t…" at bounding box center [471, 244] width 246 height 27
click at [488, 295] on input "text" at bounding box center [562, 281] width 385 height 27
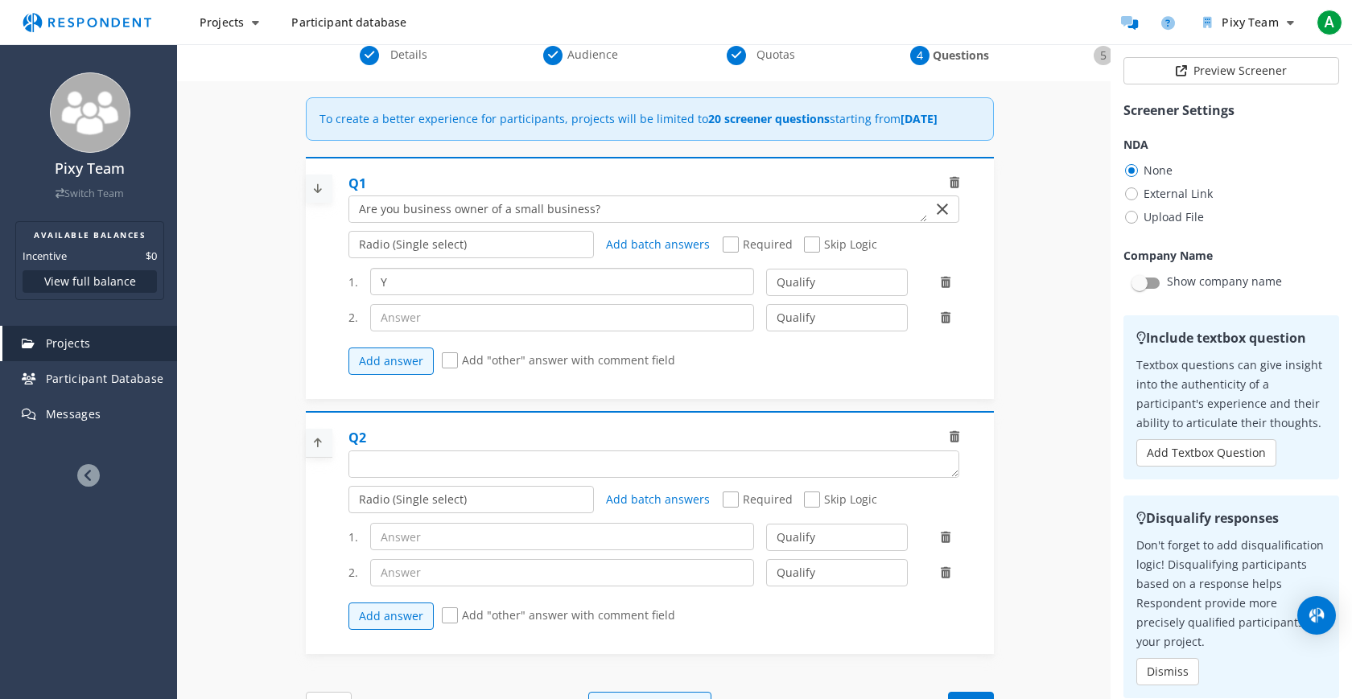
type input "Y"
click at [487, 331] on input "text" at bounding box center [562, 317] width 385 height 27
type input "N"
click at [860, 330] on select "Qualify Disqualify" at bounding box center [836, 317] width 141 height 27
select select "number:2"
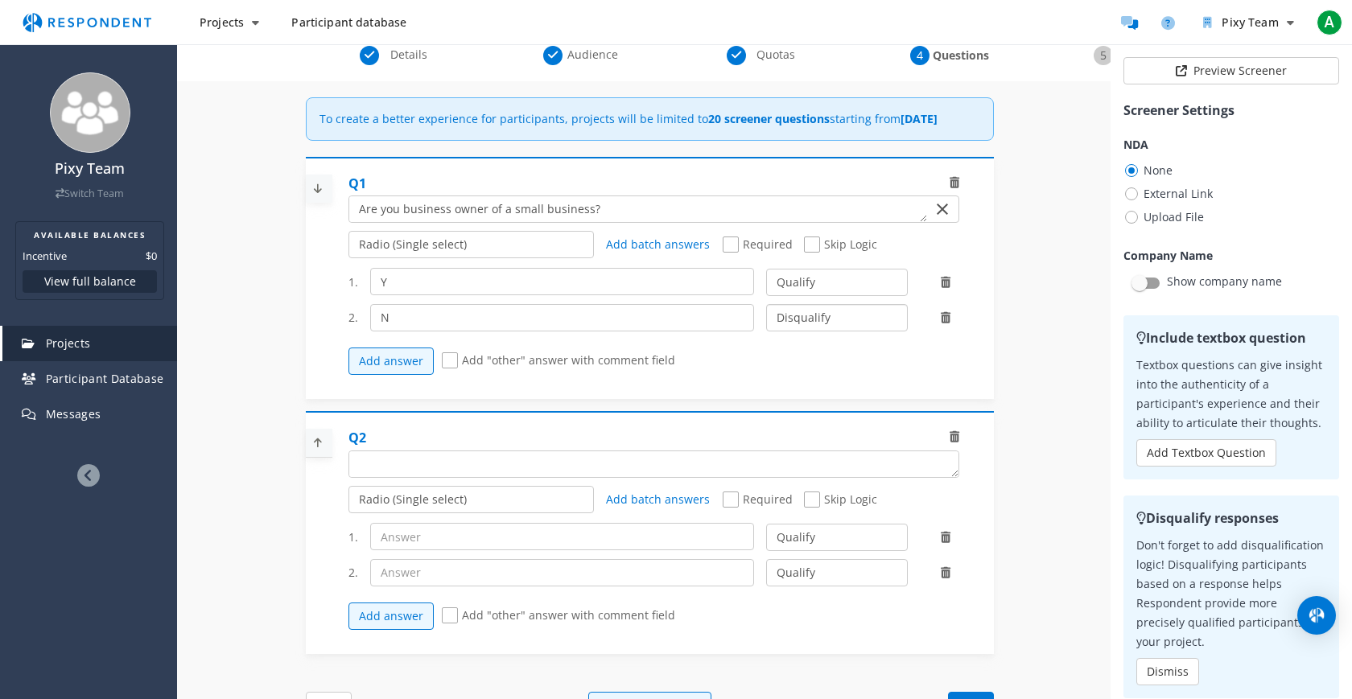
click at [766, 319] on select "Qualify Disqualify" at bounding box center [836, 317] width 141 height 27
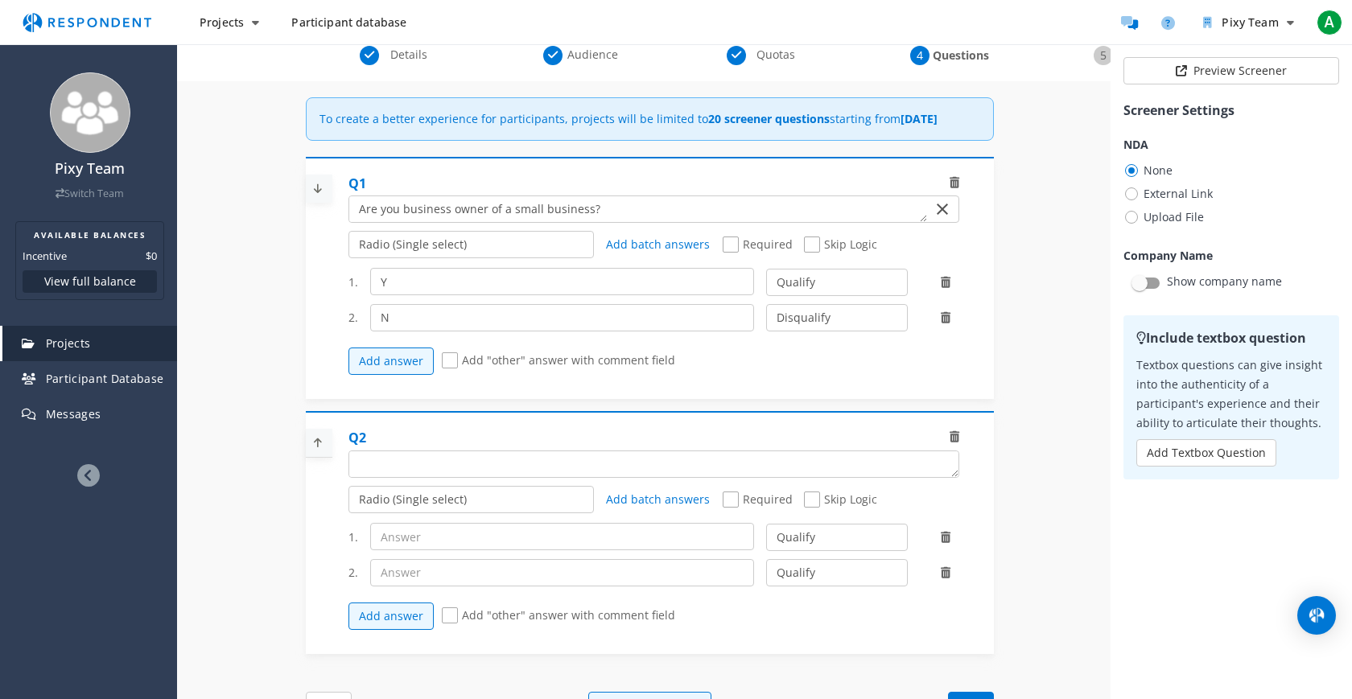
click at [732, 256] on span "Required" at bounding box center [757, 246] width 70 height 19
click at [732, 250] on input "Required" at bounding box center [727, 245] width 10 height 10
checkbox input "true"
click at [954, 442] on icon at bounding box center [954, 436] width 10 height 11
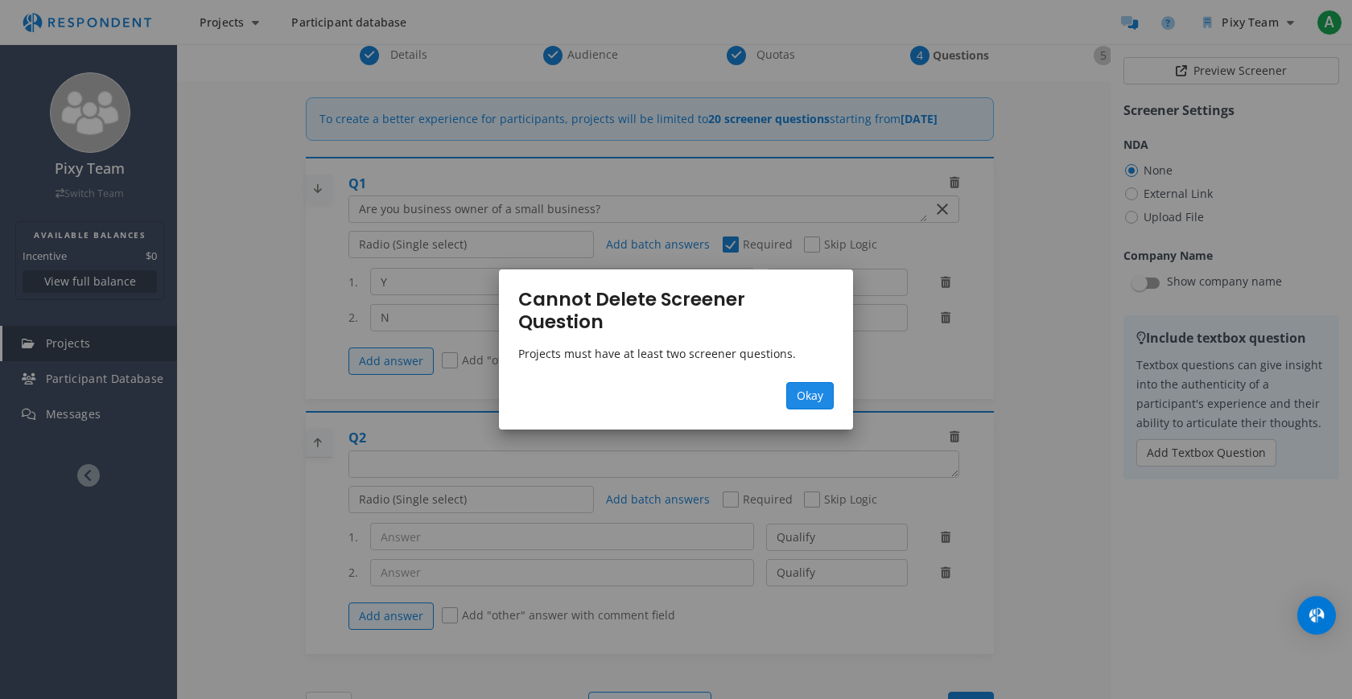
click at [806, 388] on span "Okay" at bounding box center [809, 395] width 27 height 15
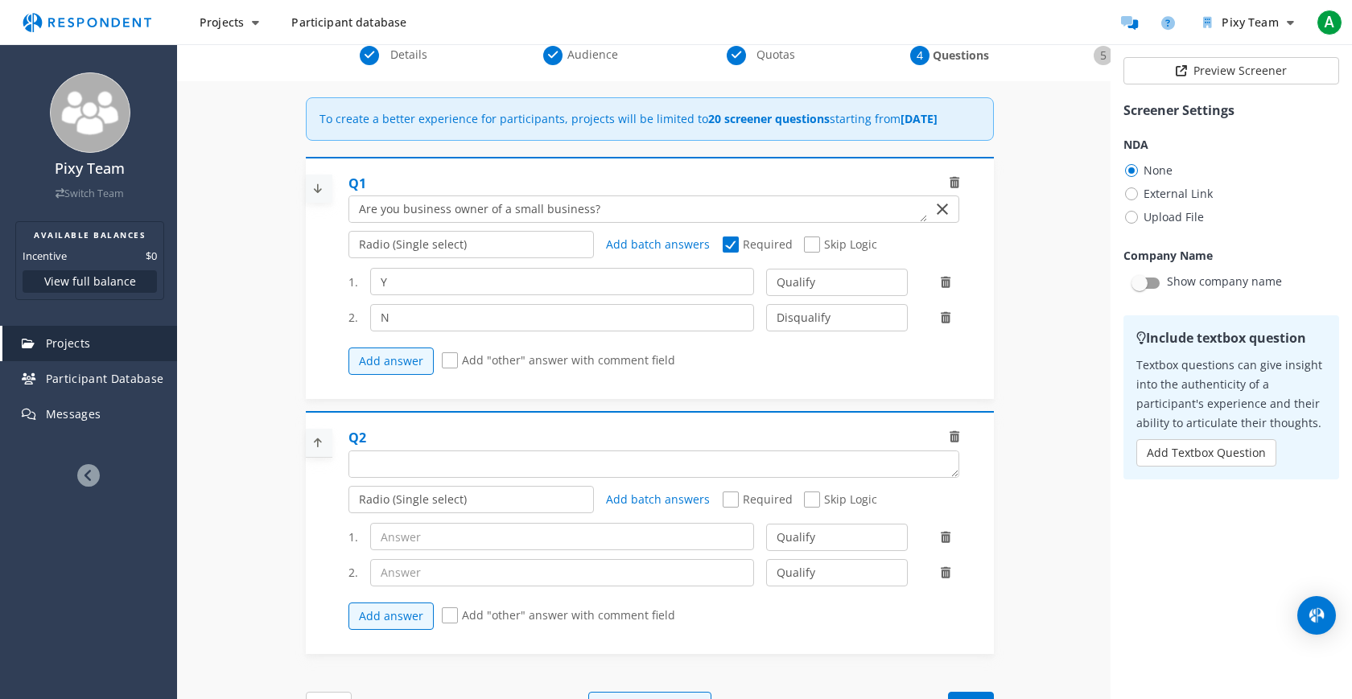
click at [961, 450] on div "Q2" at bounding box center [659, 453] width 623 height 49
click at [953, 442] on icon at bounding box center [954, 436] width 10 height 11
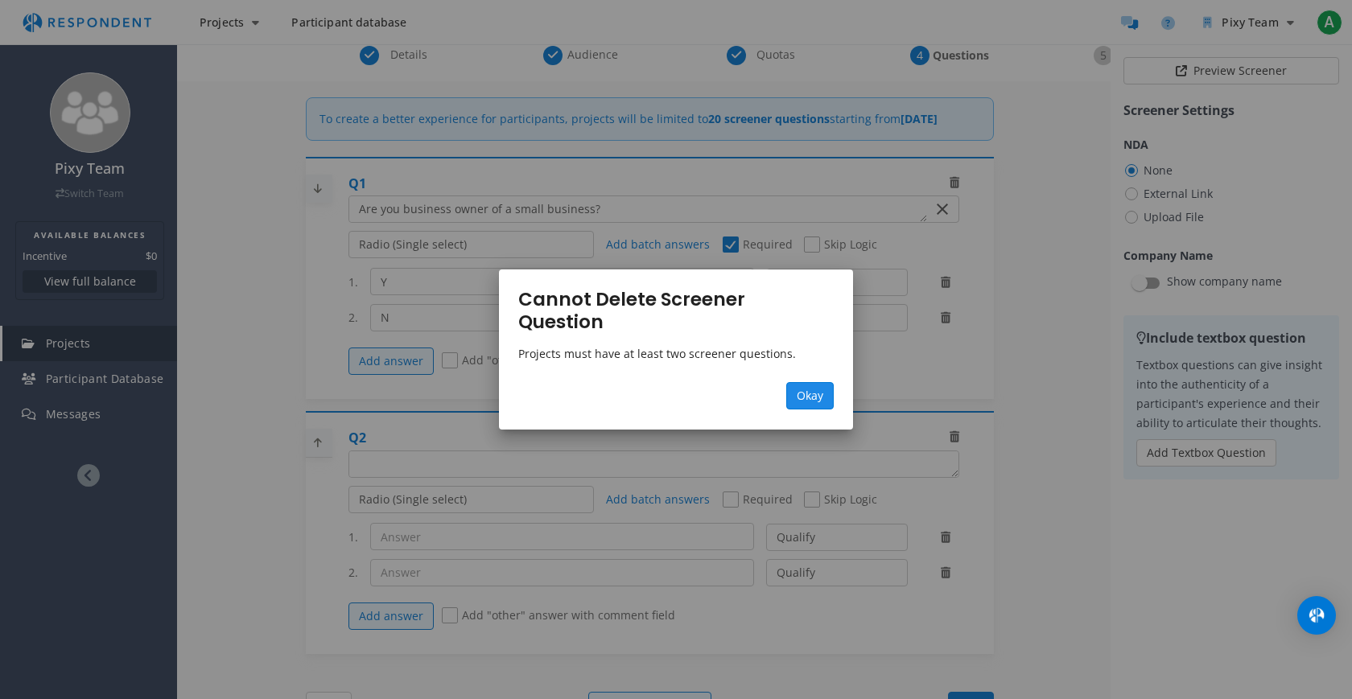
click at [803, 388] on span "Okay" at bounding box center [809, 395] width 27 height 15
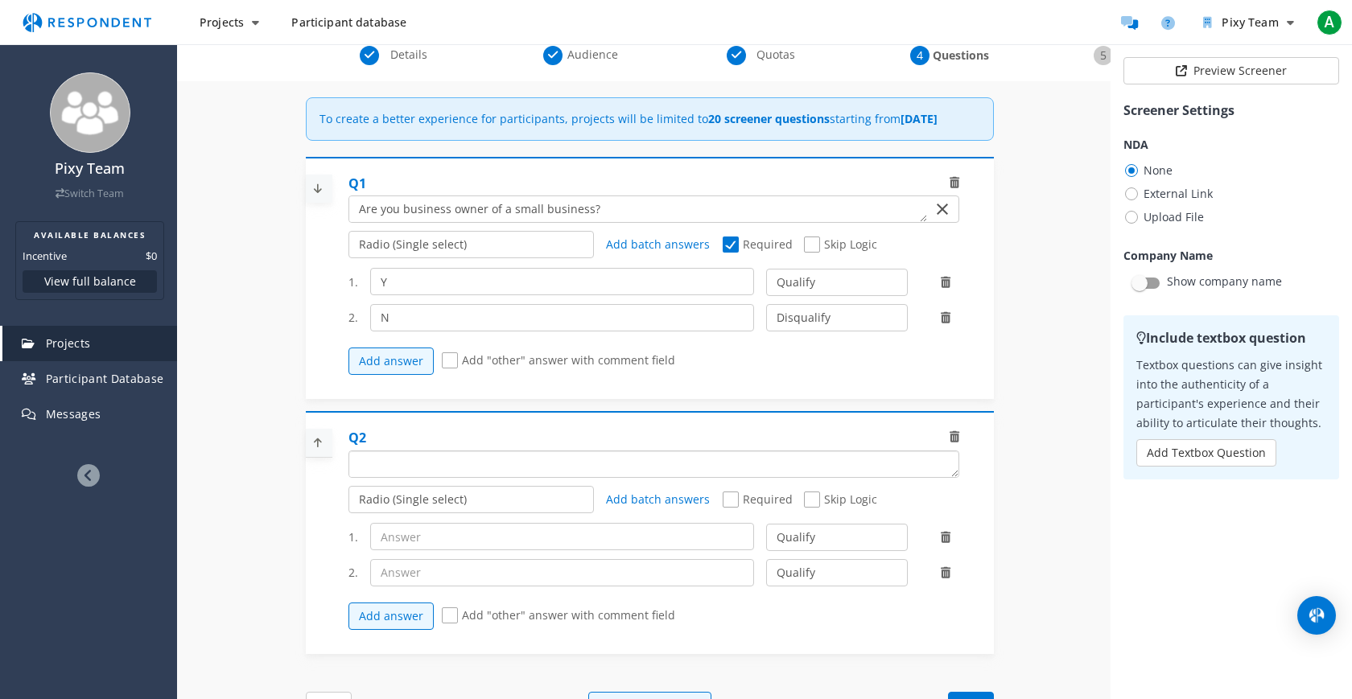
click at [484, 477] on textarea "Which of the following categories best describes your firm's total assets under…" at bounding box center [653, 464] width 609 height 26
click at [566, 477] on textarea "Which of the following categories best describes your firm's total assets under…" at bounding box center [638, 464] width 578 height 26
type textarea "Do you run your social media on your own?"
click at [687, 550] on input "text" at bounding box center [562, 536] width 385 height 27
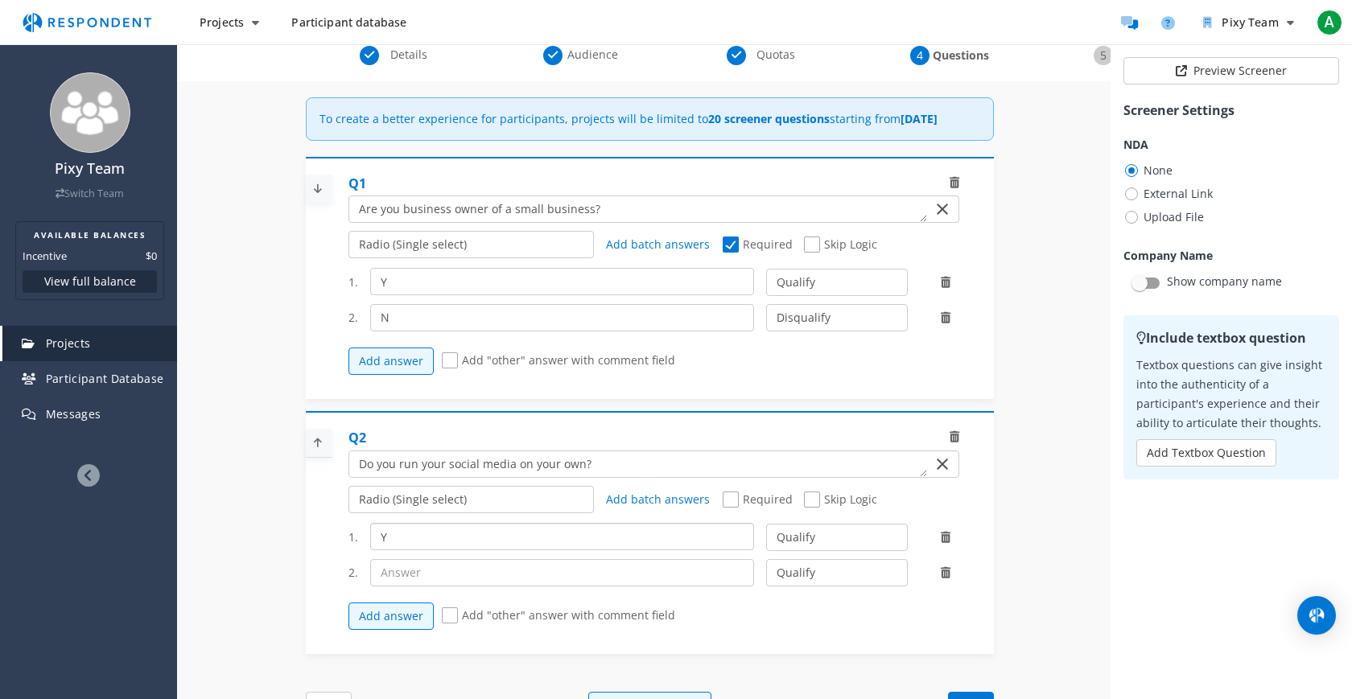
type input "Y"
click at [673, 587] on input "text" at bounding box center [562, 572] width 385 height 27
type input "N"
click at [842, 576] on select "Qualify Disqualify" at bounding box center [836, 572] width 141 height 27
select select "number:2"
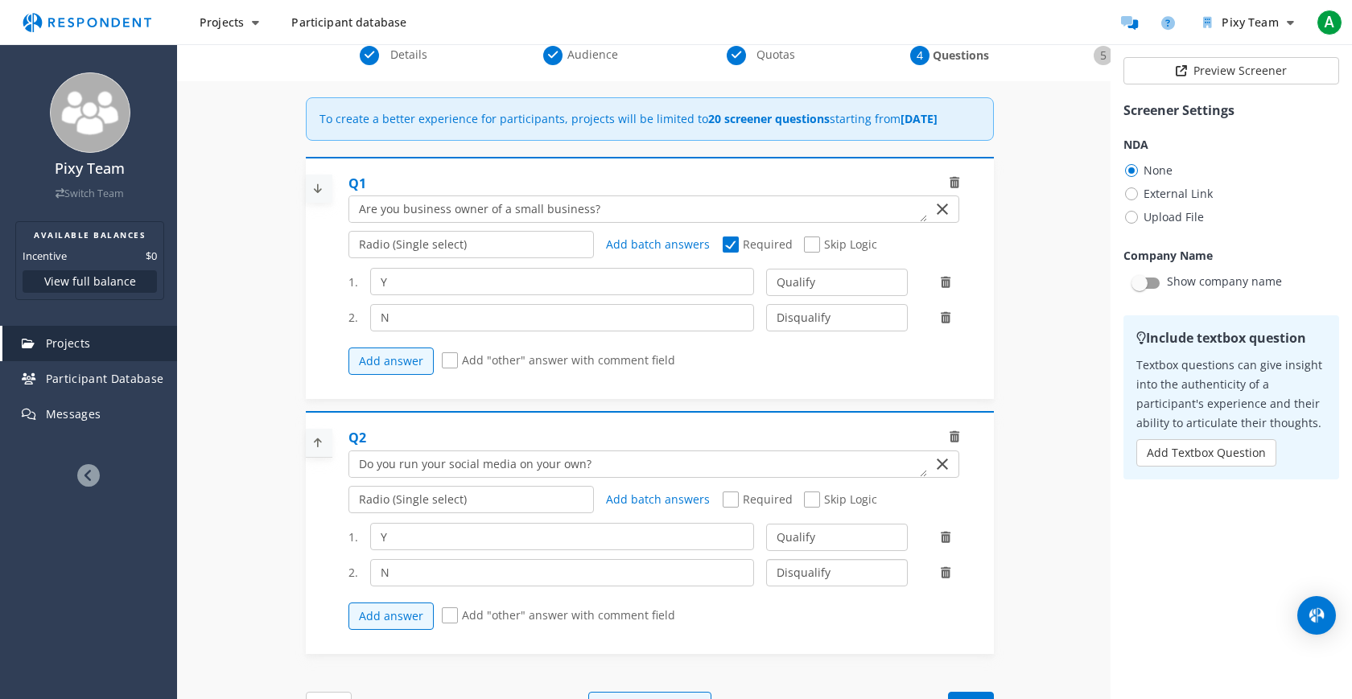
click at [766, 574] on select "Qualify Disqualify" at bounding box center [836, 572] width 141 height 27
click at [1065, 583] on div "Internal Project Name * Pixy This is visible only to your organization. Respond…" at bounding box center [764, 524] width 941 height 886
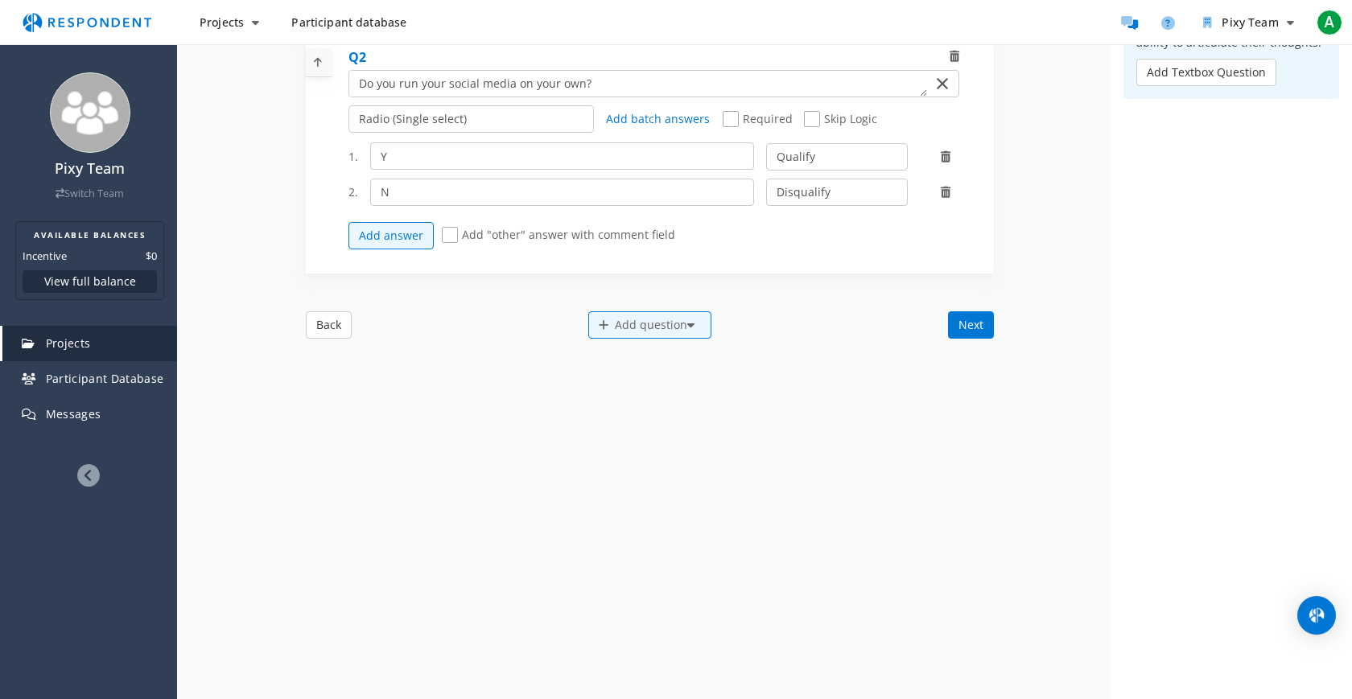
scroll to position [418, 0]
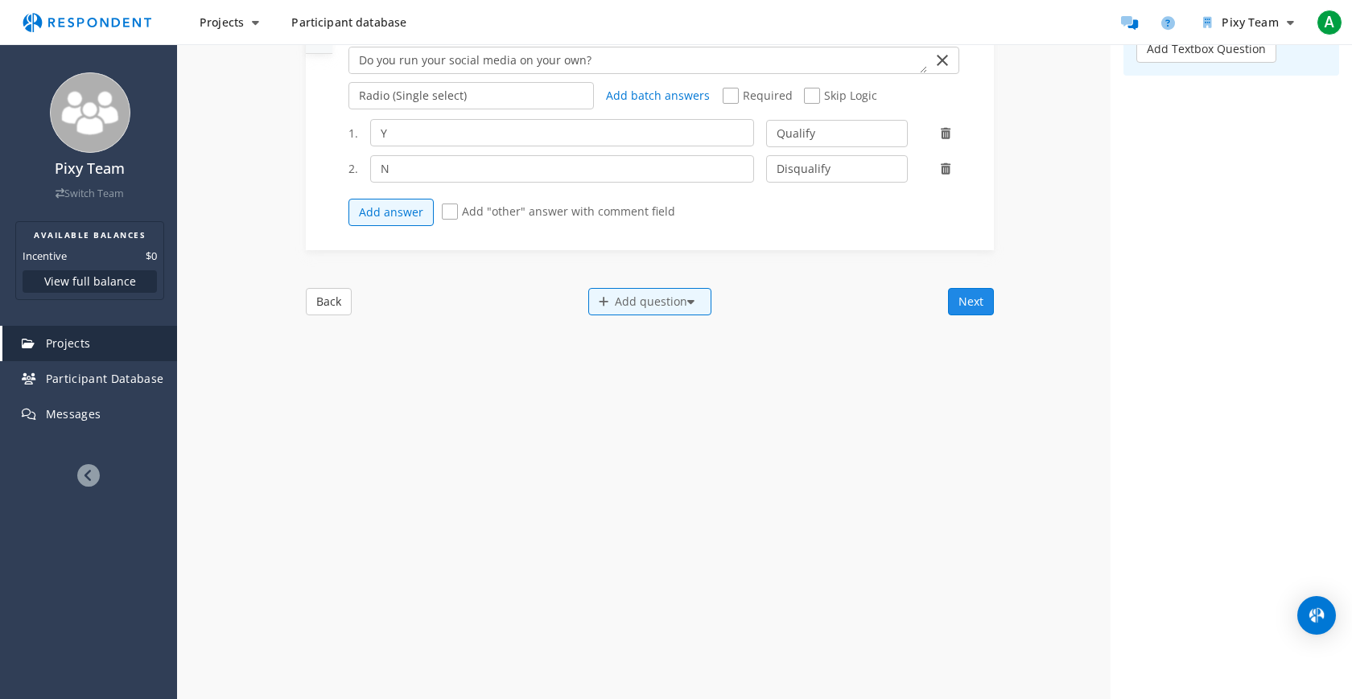
click at [973, 298] on button "Next" at bounding box center [971, 301] width 46 height 27
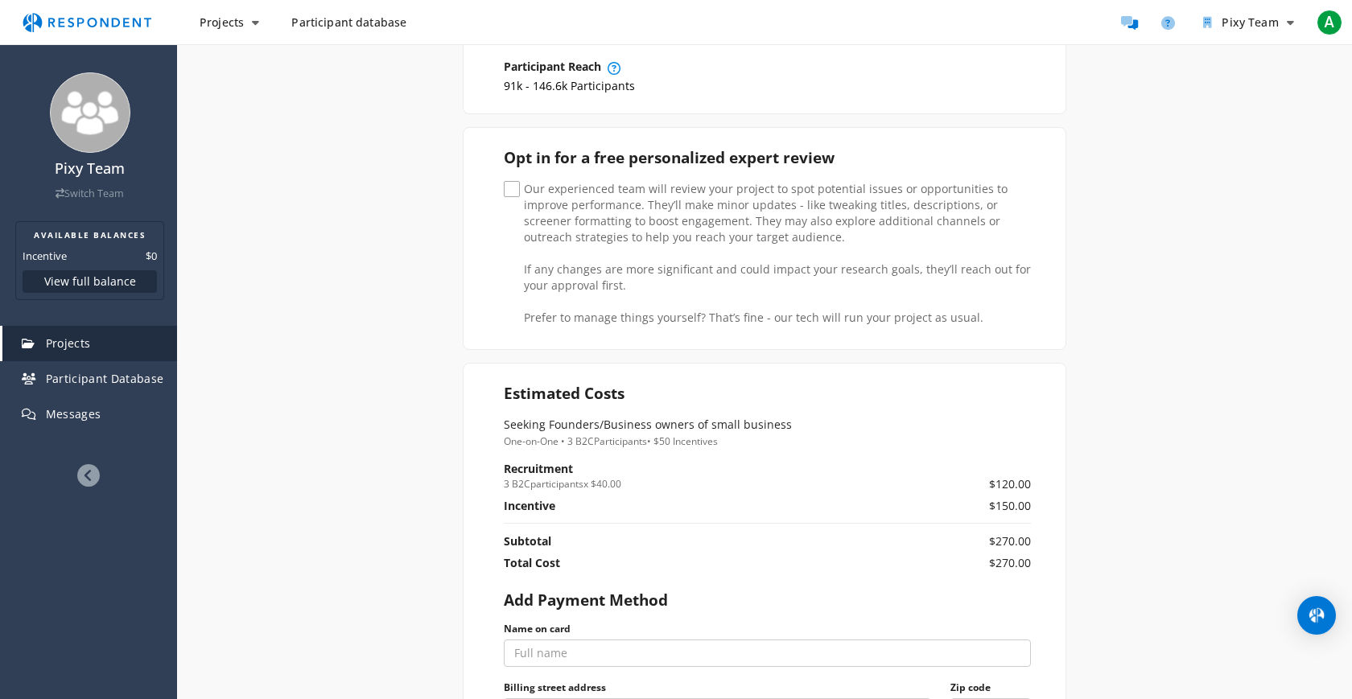
scroll to position [370, 0]
click at [1331, 19] on span "A" at bounding box center [1329, 23] width 26 height 26
click at [1193, 275] on md-backdrop at bounding box center [676, 534] width 1352 height 1069
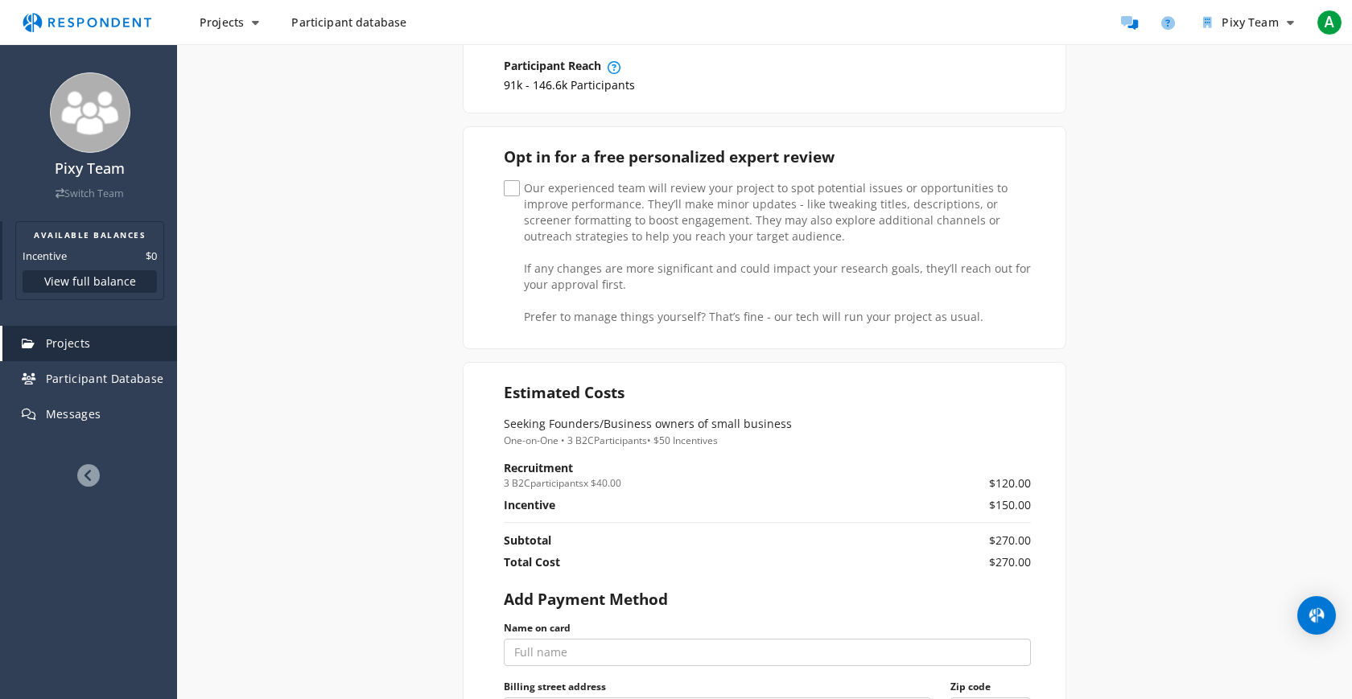
click at [96, 281] on button "View full balance" at bounding box center [90, 281] width 134 height 23
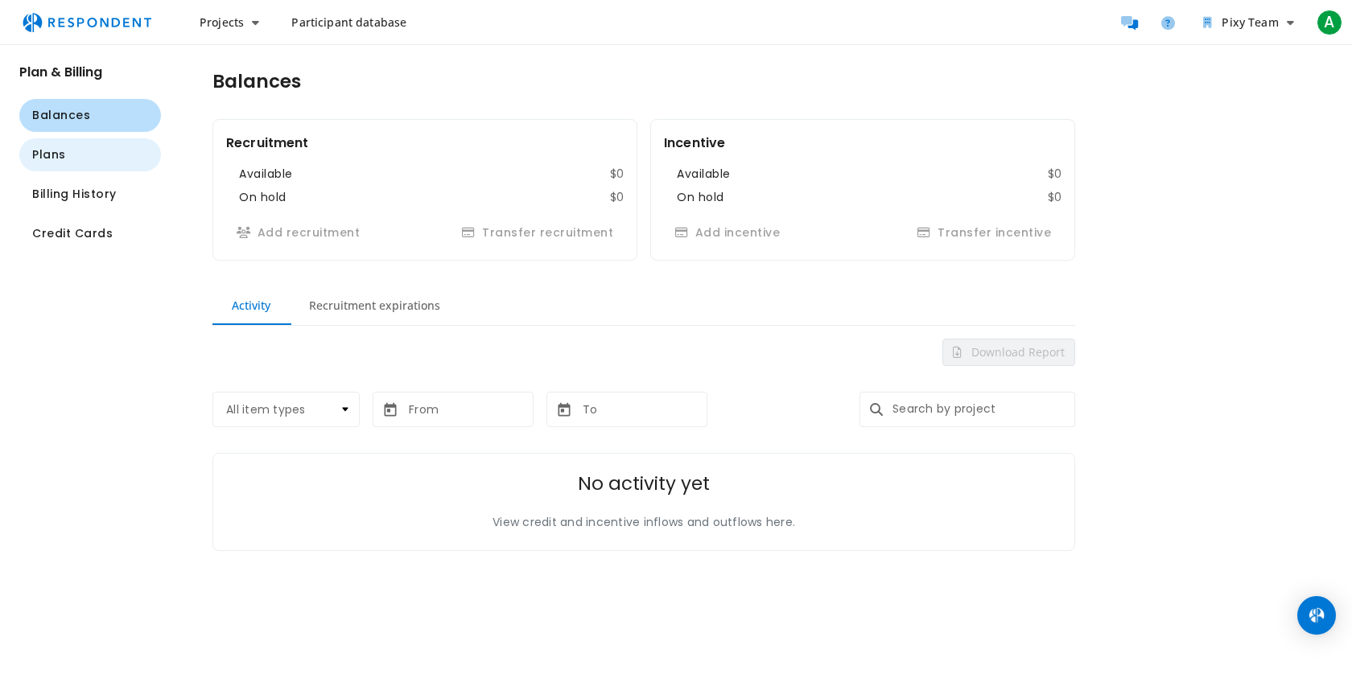
click at [84, 145] on button "Plans" at bounding box center [90, 154] width 142 height 33
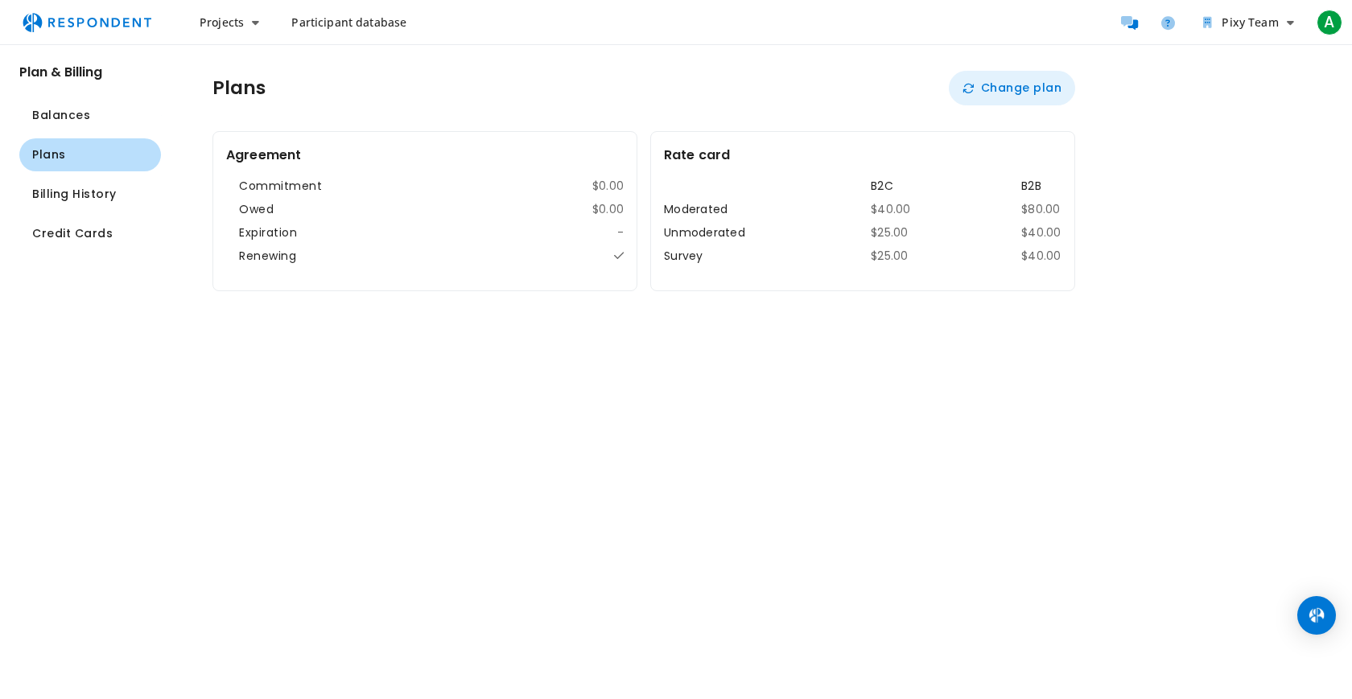
click at [976, 92] on button "Change plan" at bounding box center [1012, 88] width 126 height 35
